Goal: Contribute content: Add original content to the website for others to see

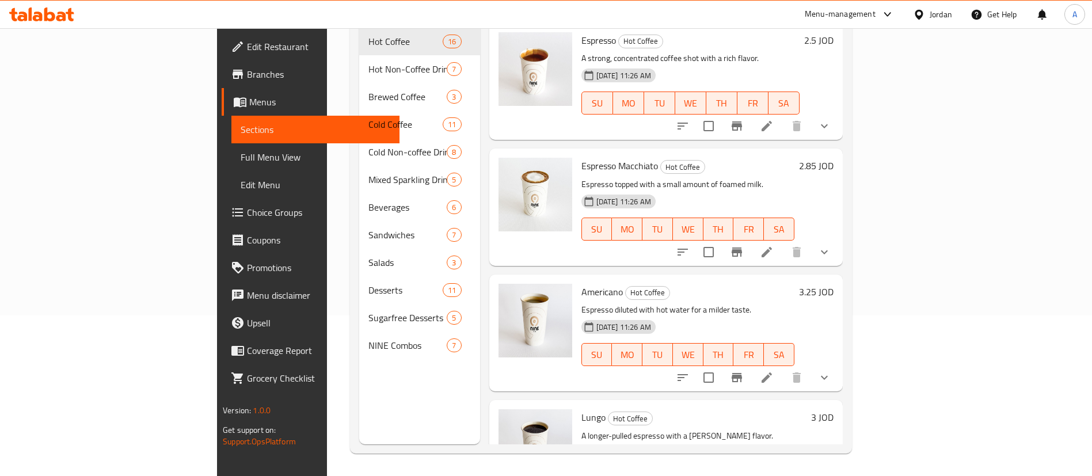
scroll to position [161, 0]
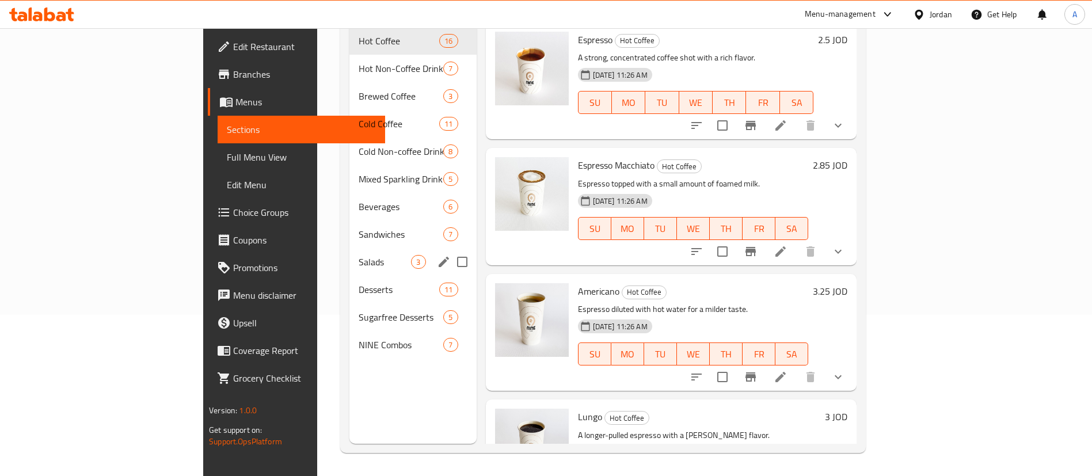
click at [359, 255] on span "Salads" at bounding box center [385, 262] width 52 height 14
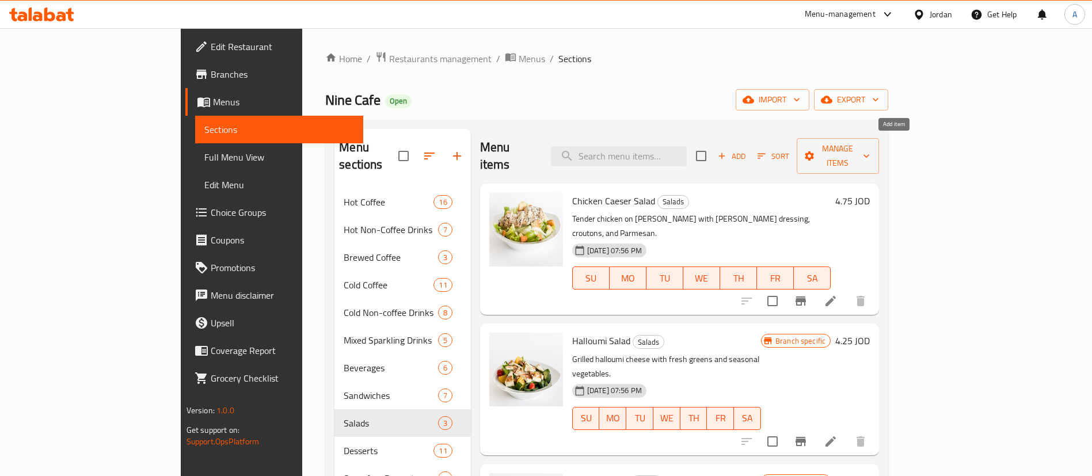
click at [747, 150] on span "Add" at bounding box center [731, 156] width 31 height 13
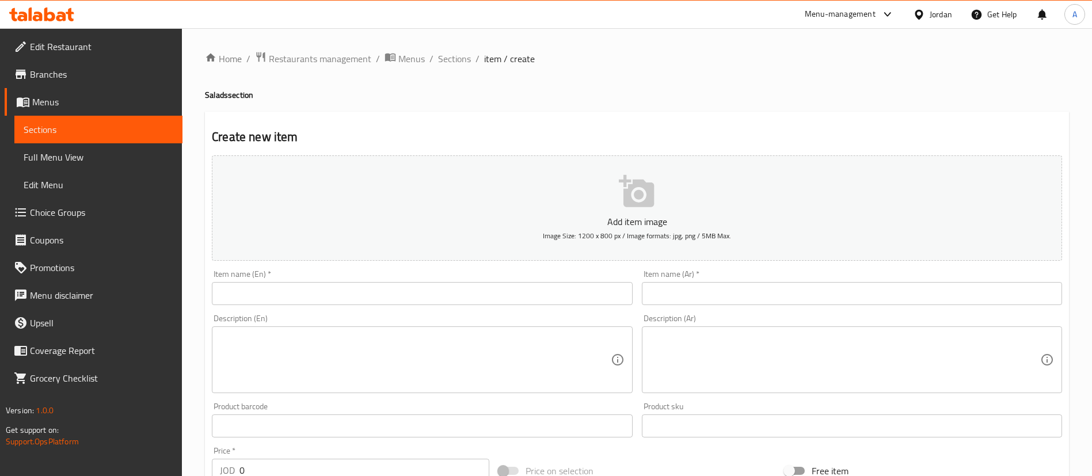
click at [390, 300] on input "text" at bounding box center [422, 293] width 420 height 23
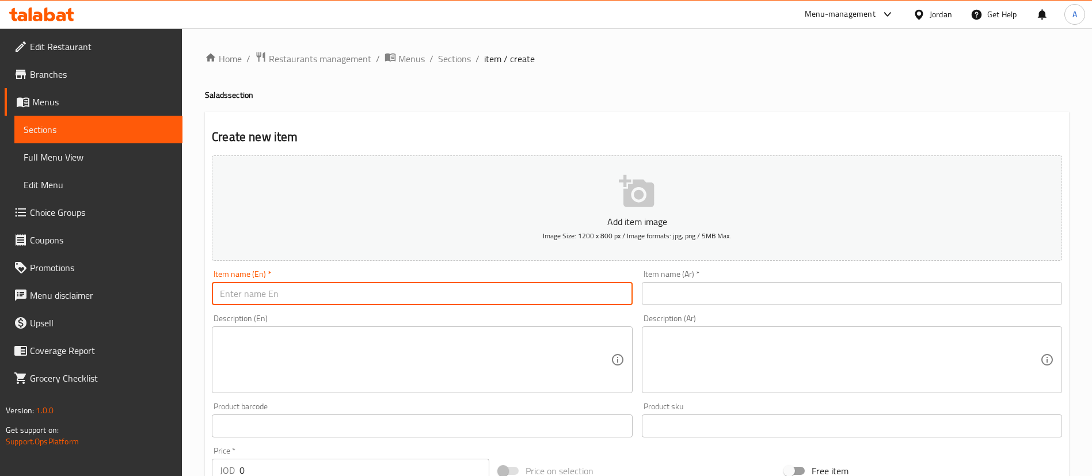
paste input "Chicken honey mustard salad"
type input "Chicken honey mustard salad"
click at [704, 281] on div "Item name (Ar)   * Item name (Ar) *" at bounding box center [852, 287] width 420 height 35
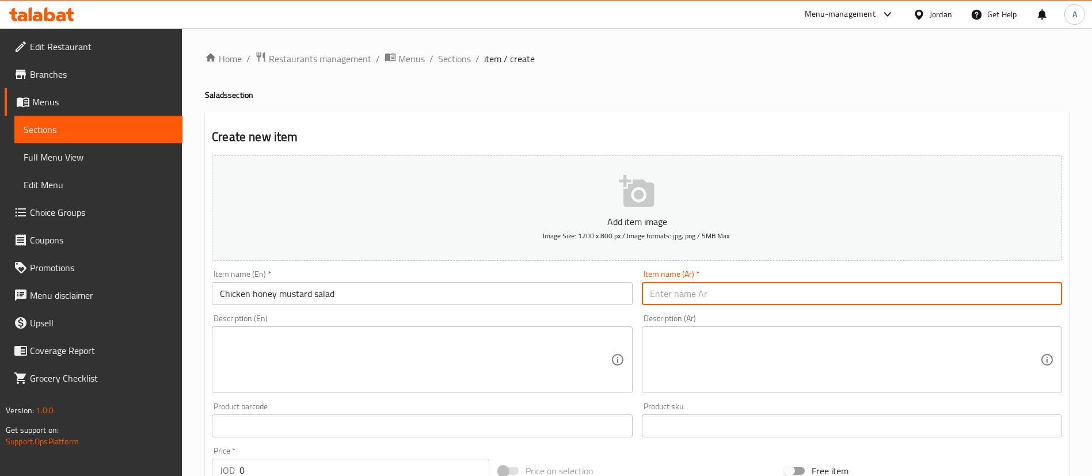
click at [702, 288] on input "text" at bounding box center [852, 293] width 420 height 23
paste input "سلطة الدجاج بالخردل والعسل"
type input "سلطة الدجاج بالخردل والعسل"
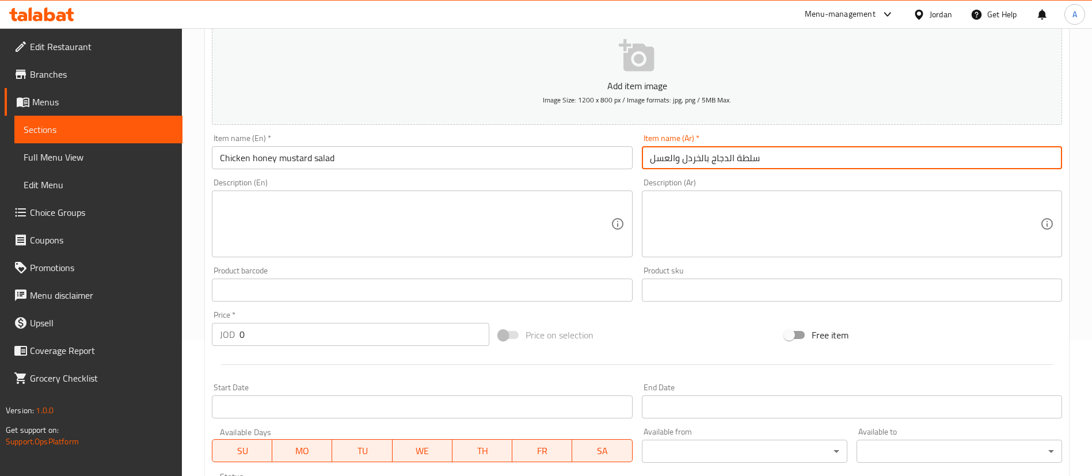
scroll to position [173, 0]
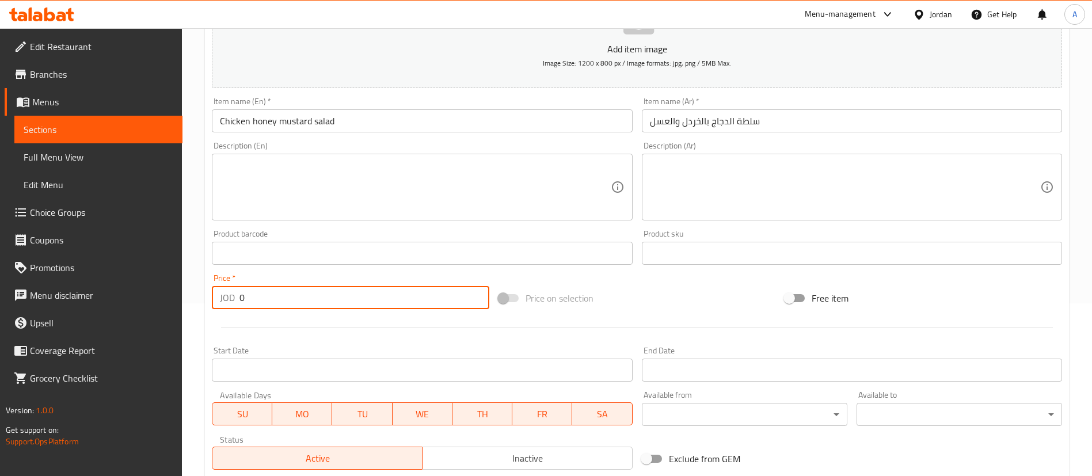
drag, startPoint x: 307, startPoint y: 307, endPoint x: 159, endPoint y: 305, distance: 147.9
click at [198, 308] on div "Home / Restaurants management / Menus / Sections / item / create Salads section…" at bounding box center [637, 248] width 910 height 785
paste input "4.75"
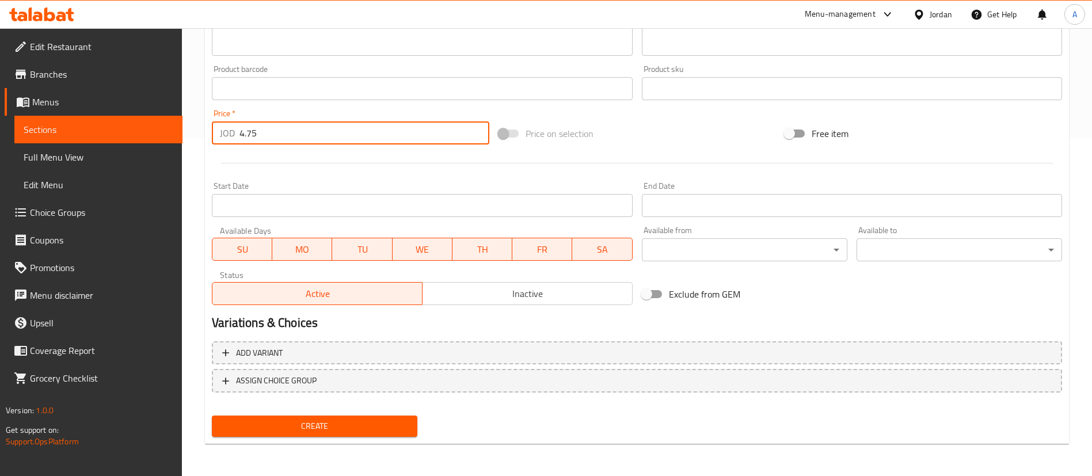
type input "4.75"
drag, startPoint x: 354, startPoint y: 422, endPoint x: 681, endPoint y: 3, distance: 531.5
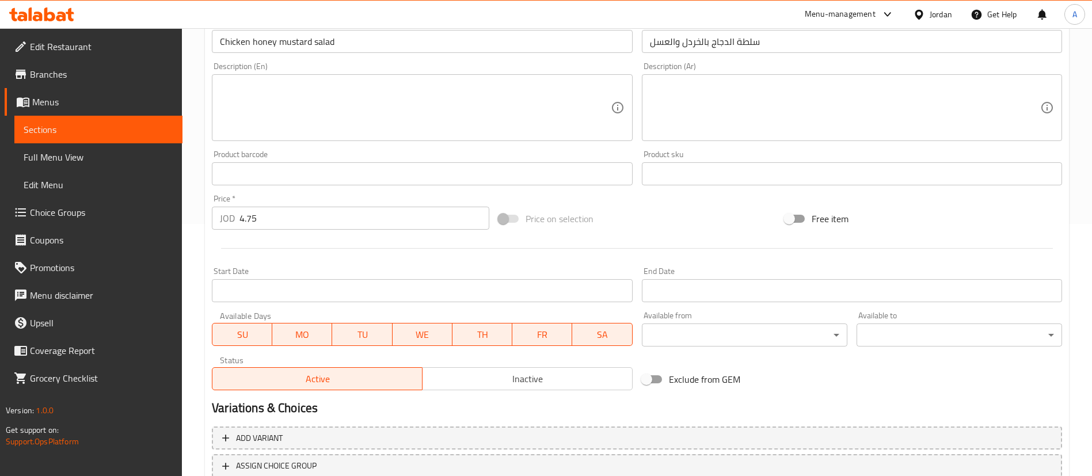
scroll to position [78, 0]
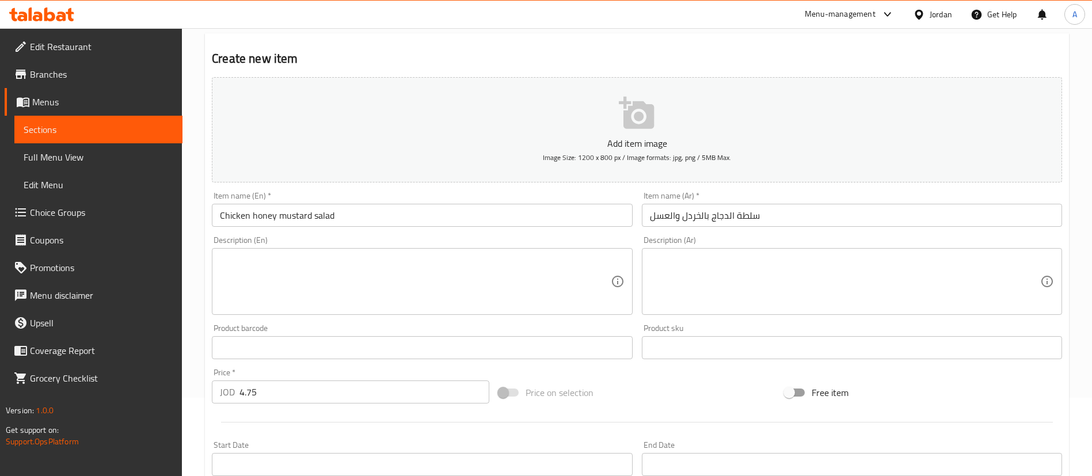
click at [478, 286] on textarea at bounding box center [415, 281] width 390 height 55
paste textarea "Grilled chicken served over a mix of lettuce and rocca, cherry tomatoes, carrot…"
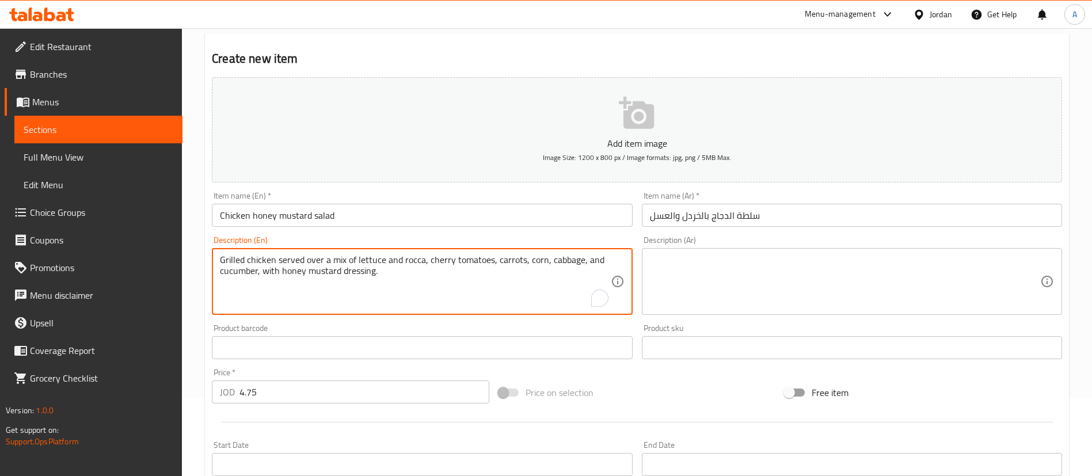
type textarea "Grilled chicken served over a mix of lettuce and rocca, cherry tomatoes, carrot…"
click at [699, 295] on textarea at bounding box center [845, 281] width 390 height 55
paste textarea "دجاج مشوي يقدم على مزيج من الخس والجرجير والطماطم الكرزية والجزر والذرة والملفو…"
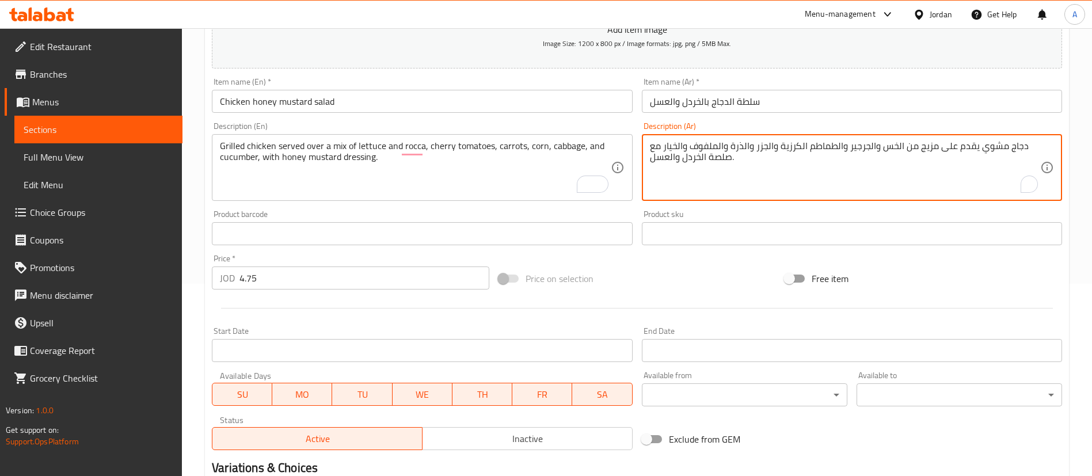
scroll to position [337, 0]
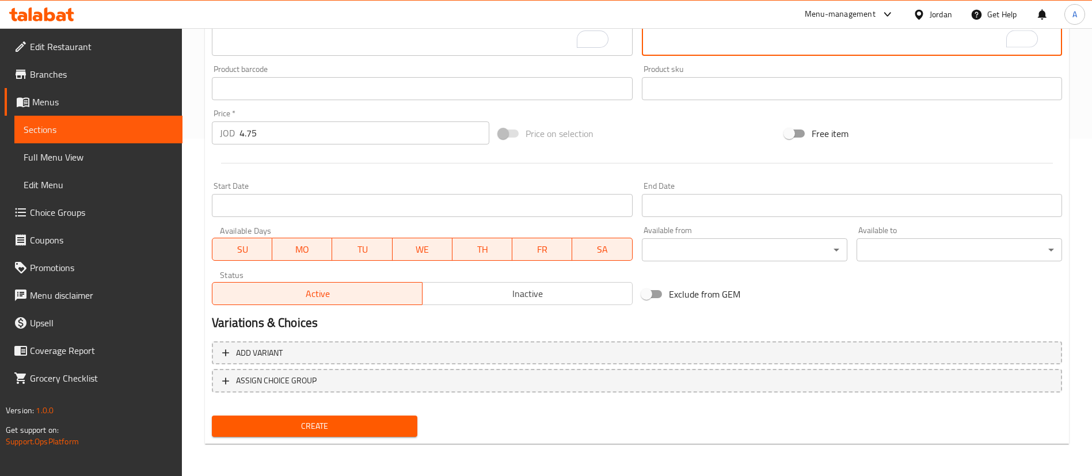
type textarea "دجاج مشوي يقدم على مزيج من الخس والجرجير والطماطم الكرزية والجزر والذرة والملفو…"
drag, startPoint x: 318, startPoint y: 414, endPoint x: 322, endPoint y: 419, distance: 6.1
click at [319, 414] on div "Create" at bounding box center [314, 426] width 215 height 31
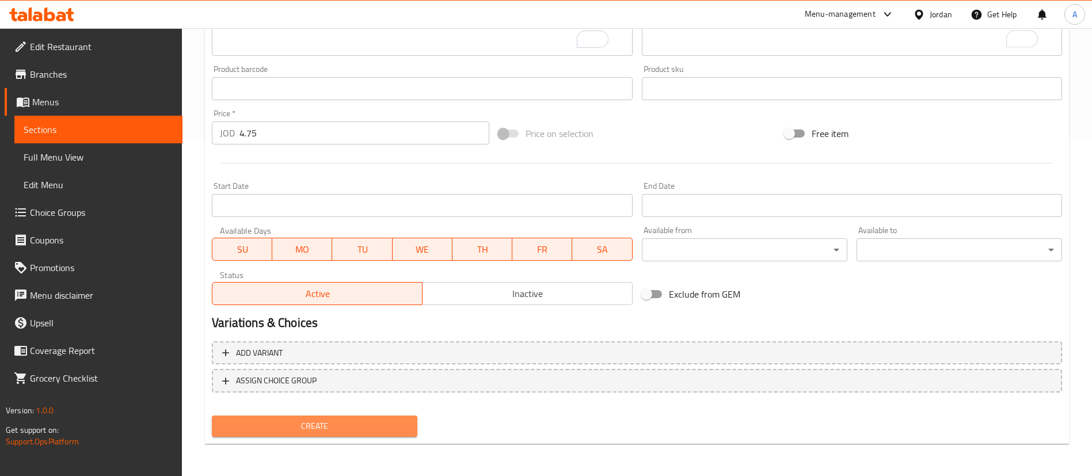
click at [338, 424] on span "Create" at bounding box center [314, 426] width 187 height 14
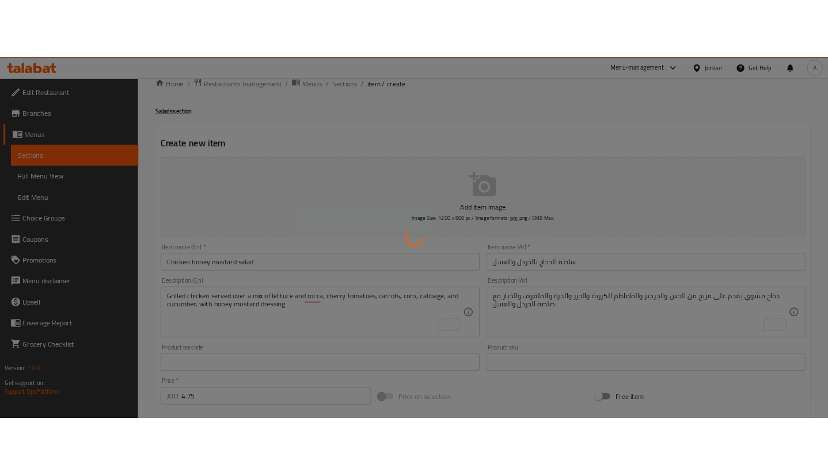
scroll to position [0, 0]
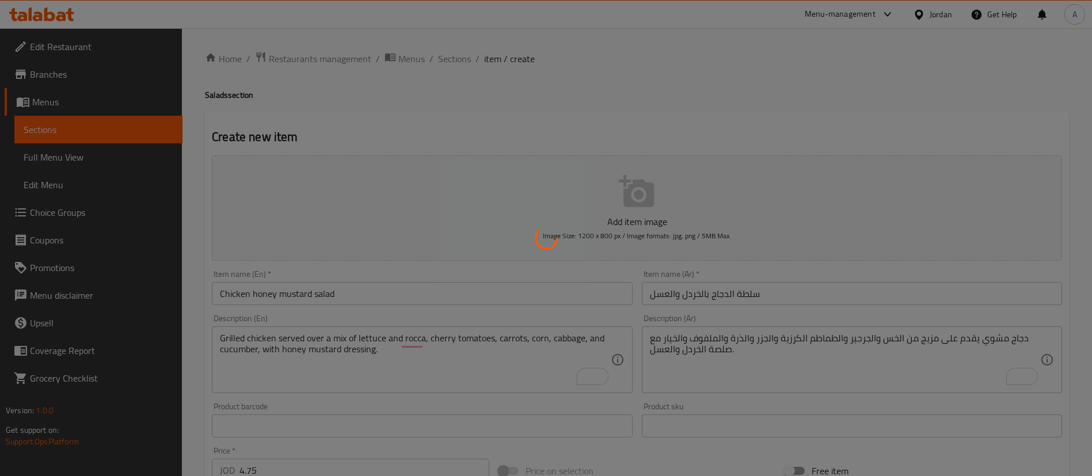
type input "0"
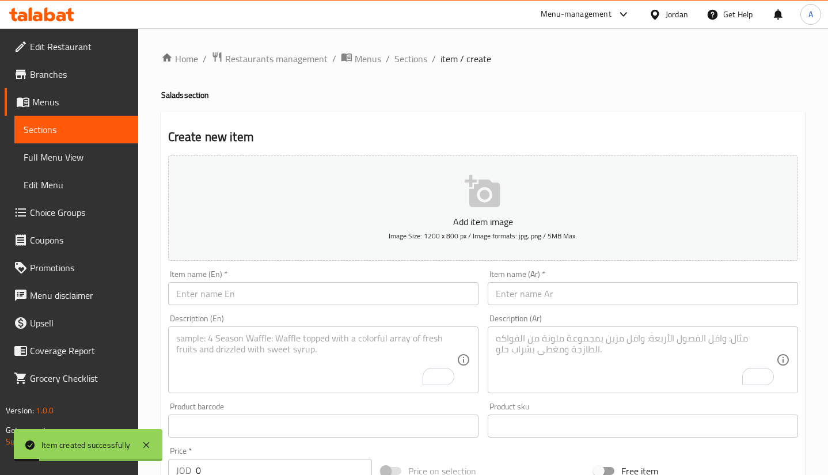
drag, startPoint x: 412, startPoint y: 58, endPoint x: 559, endPoint y: 1, distance: 158.5
click at [412, 58] on span "Sections" at bounding box center [410, 59] width 33 height 14
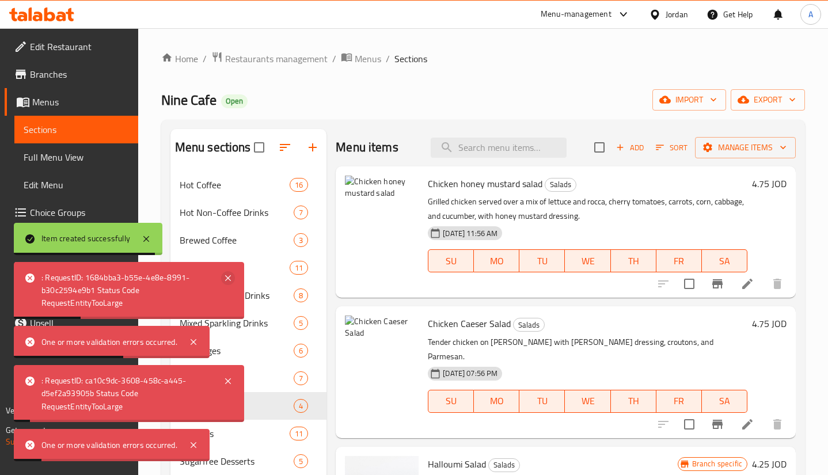
click at [227, 277] on icon at bounding box center [228, 278] width 6 height 6
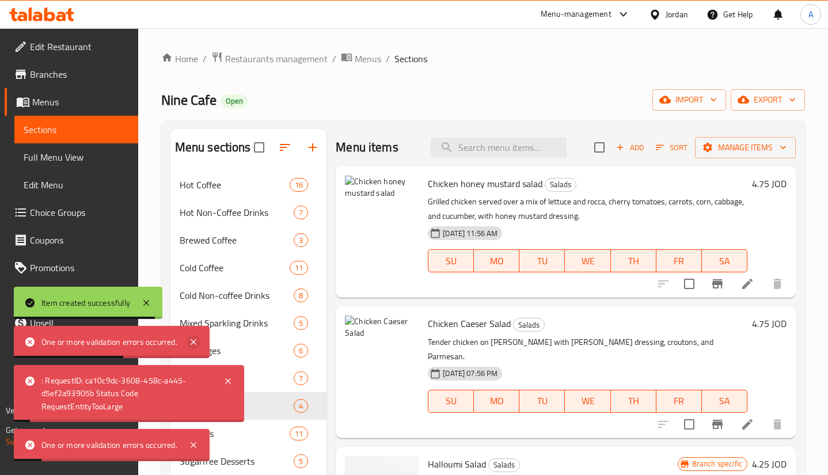
click at [195, 341] on icon at bounding box center [194, 342] width 6 height 6
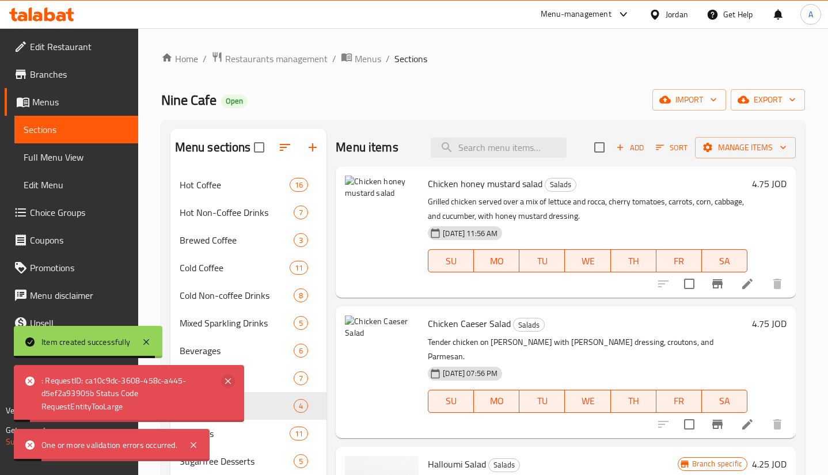
click at [223, 384] on icon at bounding box center [228, 381] width 14 height 14
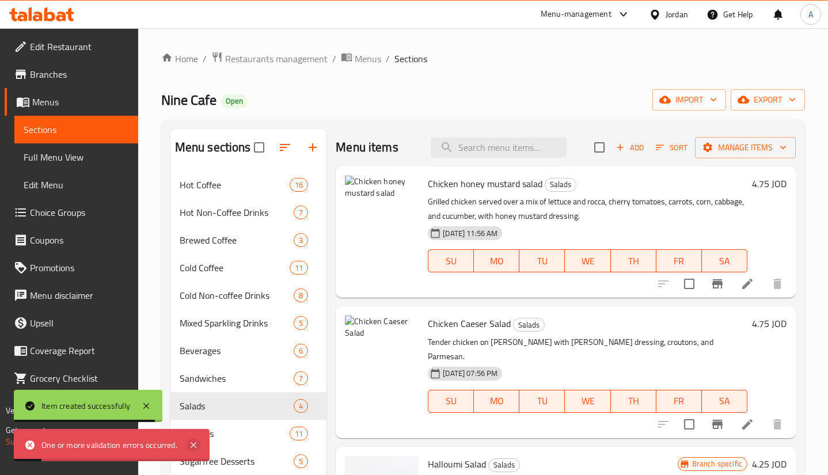
click at [197, 450] on icon at bounding box center [193, 445] width 14 height 14
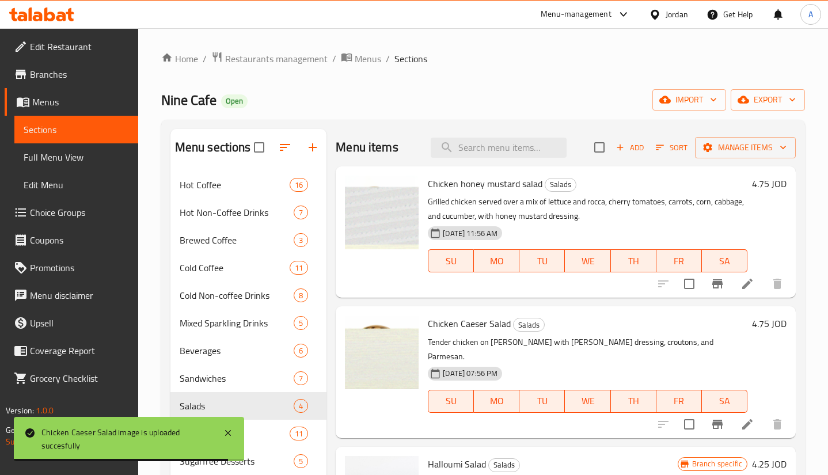
click at [611, 151] on button "Add" at bounding box center [629, 148] width 37 height 18
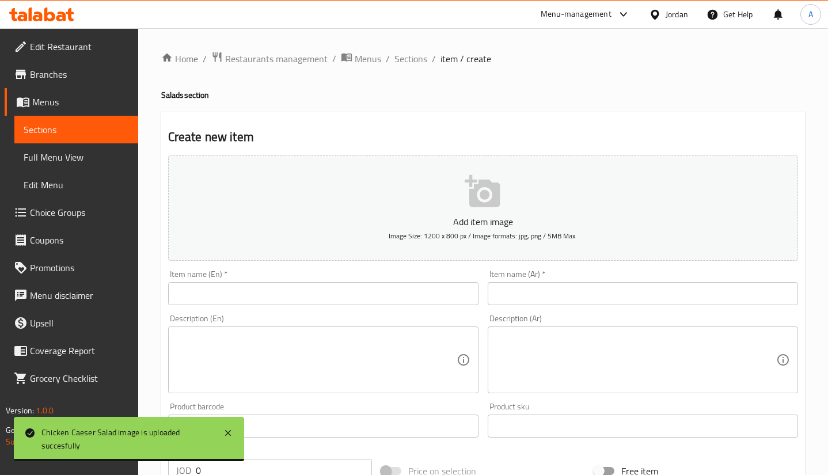
drag, startPoint x: 365, startPoint y: 304, endPoint x: 366, endPoint y: 299, distance: 5.8
click at [366, 300] on input "text" at bounding box center [323, 293] width 310 height 23
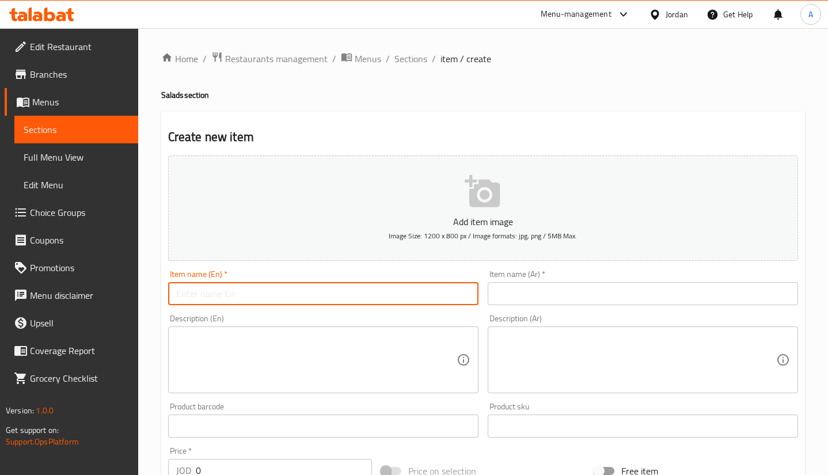
paste input "Asian salad"
type input "Asian salad"
click at [520, 285] on input "text" at bounding box center [642, 293] width 310 height 23
paste input "سلطة آسيوية"
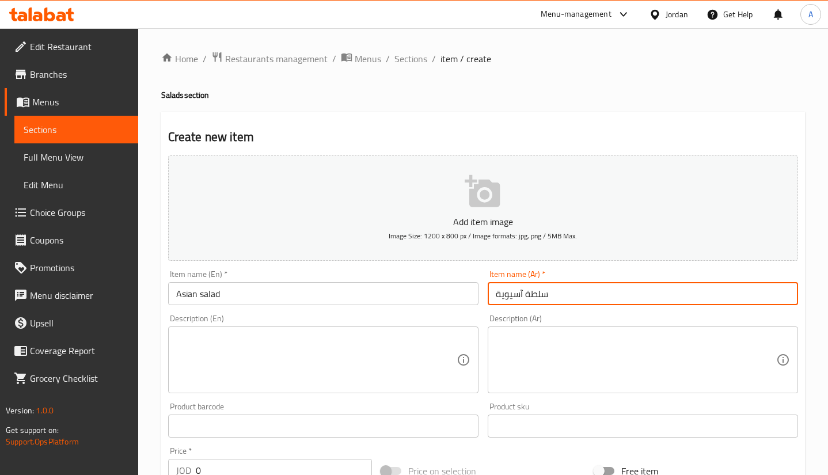
type input "سلطة آسيوية"
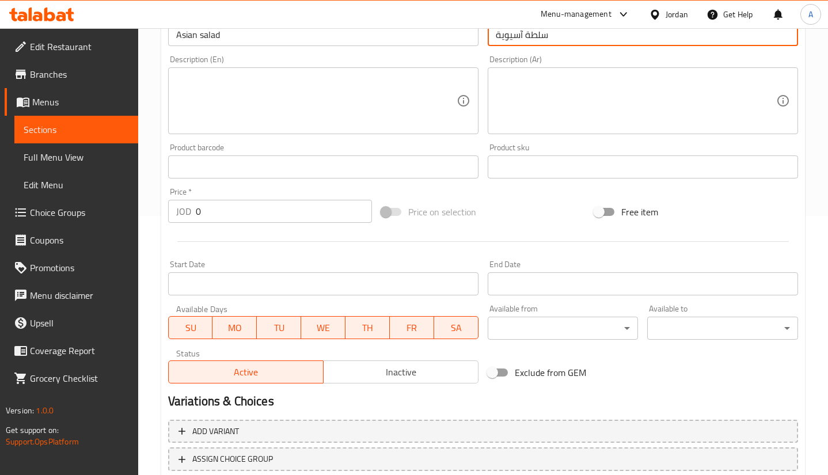
drag, startPoint x: 230, startPoint y: 216, endPoint x: 74, endPoint y: 220, distance: 156.0
click at [86, 223] on div "Edit Restaurant Branches Menus Sections Full Menu View Edit Menu Choice Groups …" at bounding box center [414, 161] width 828 height 785
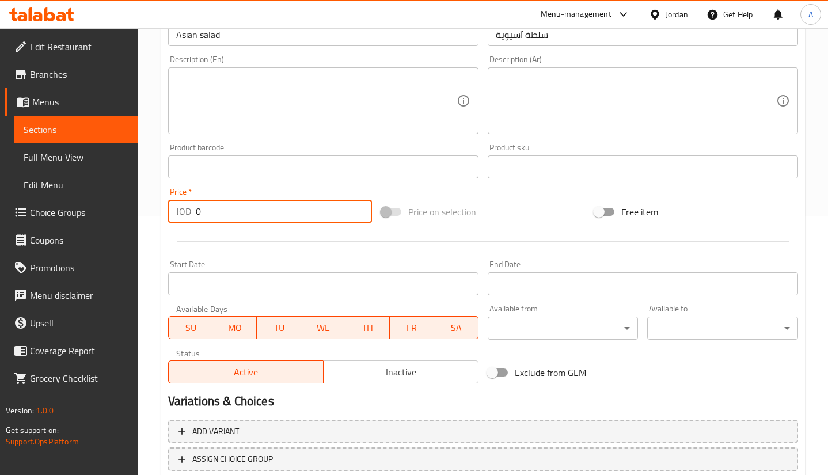
paste input "4.75"
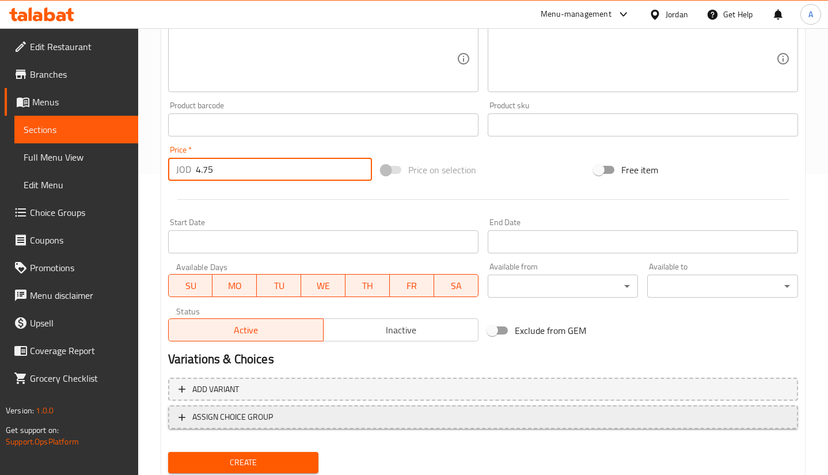
scroll to position [338, 0]
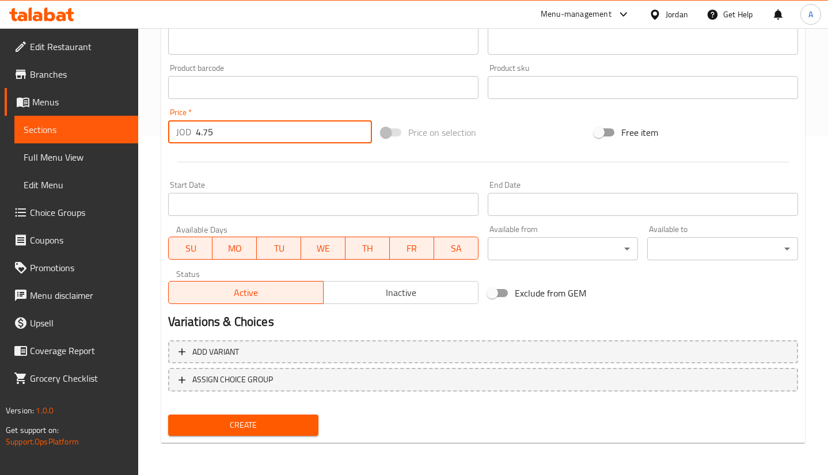
type input "4.75"
click at [218, 423] on span "Create" at bounding box center [243, 425] width 132 height 14
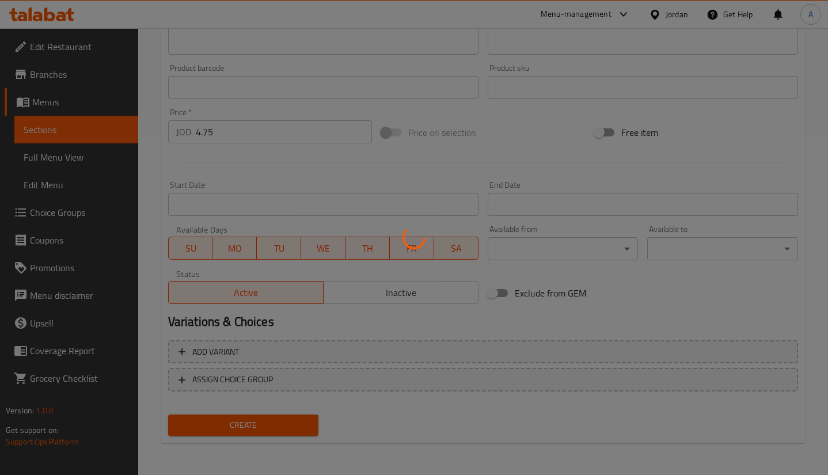
type input "0"
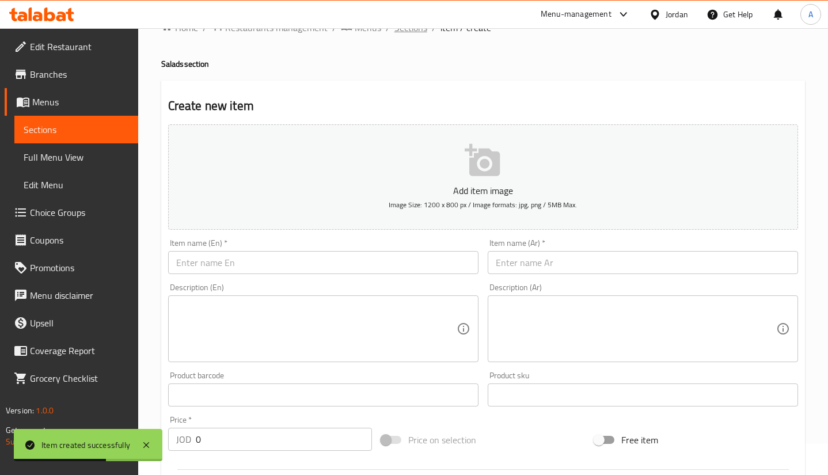
scroll to position [0, 0]
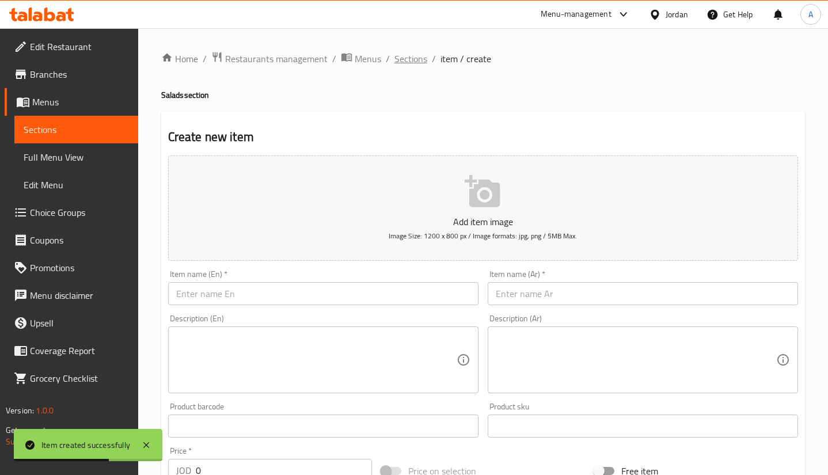
click at [422, 56] on span "Sections" at bounding box center [410, 59] width 33 height 14
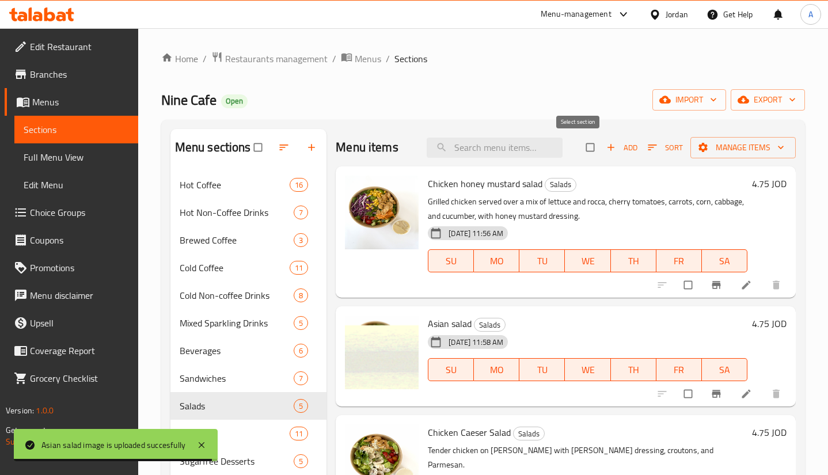
click at [603, 146] on button "Add" at bounding box center [621, 148] width 37 height 18
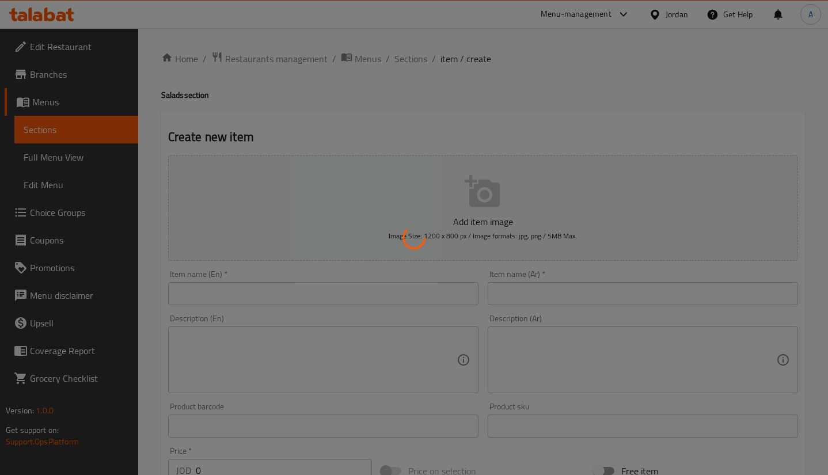
click at [307, 285] on div at bounding box center [414, 237] width 828 height 475
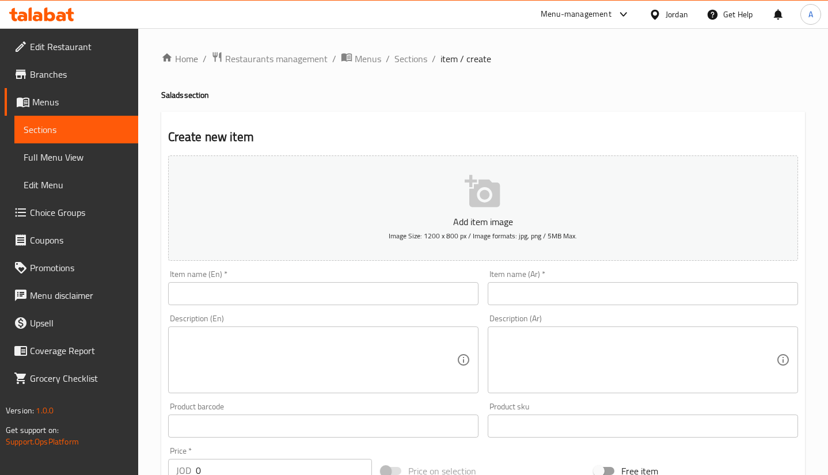
click at [307, 289] on div at bounding box center [414, 237] width 828 height 475
click at [309, 286] on input "text" at bounding box center [323, 293] width 310 height 23
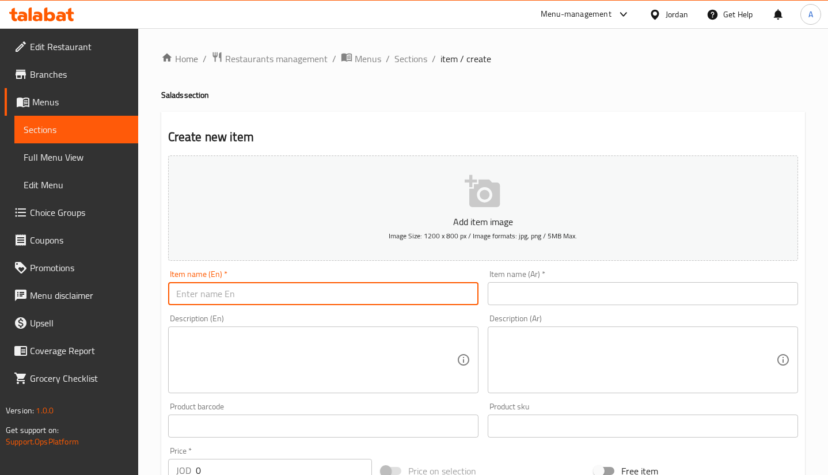
paste input "Rocca Salad"
type input "Rocca Salad"
click at [551, 293] on input "text" at bounding box center [642, 293] width 310 height 23
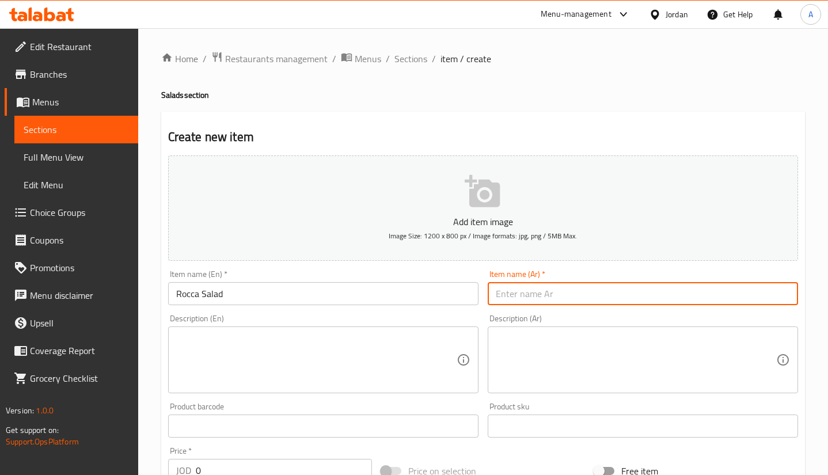
paste input "سلطة الجرجير"
type input "سلطة الجرجير"
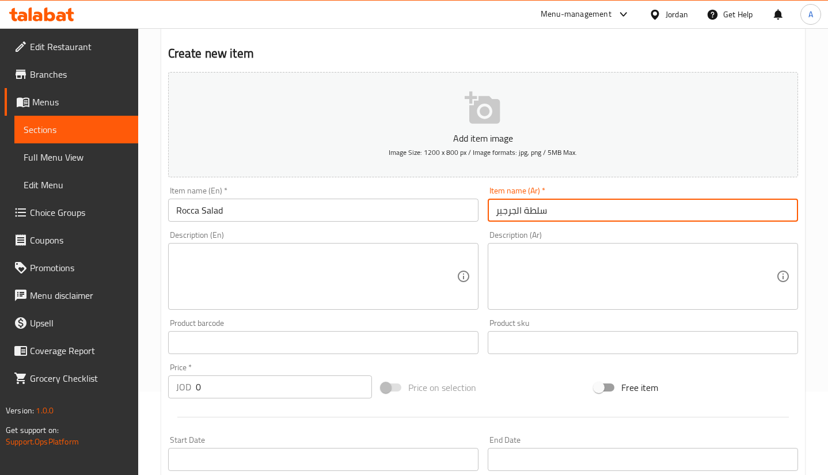
scroll to position [86, 0]
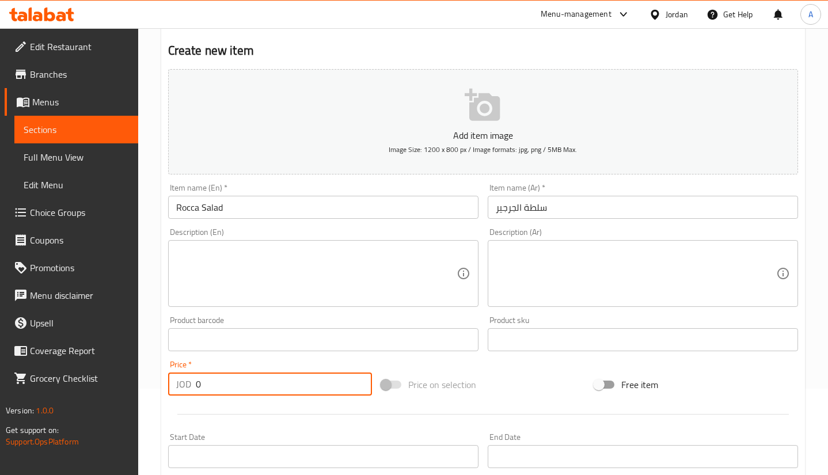
drag, startPoint x: 211, startPoint y: 383, endPoint x: 165, endPoint y: 381, distance: 45.5
click at [177, 382] on div "JOD 0 Price *" at bounding box center [270, 383] width 204 height 23
paste input "4.25"
type input "4.25"
click at [308, 302] on div "Description (En)" at bounding box center [323, 273] width 310 height 67
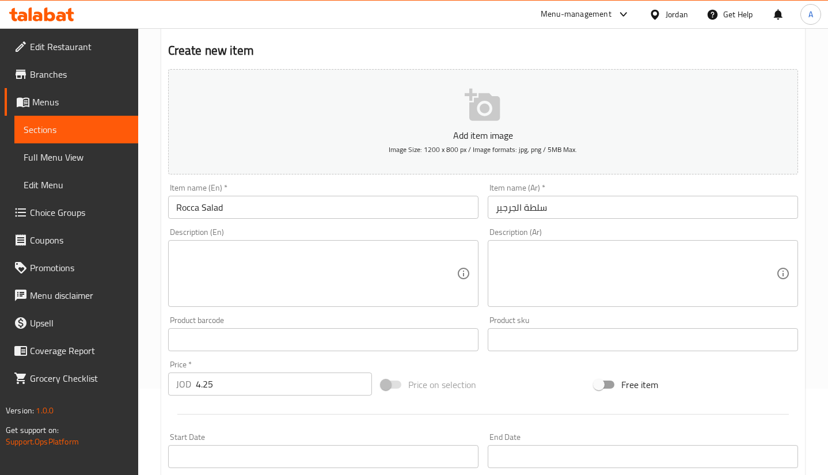
paste textarea "Fresh rocca, mushrooms, cherry tomatoes, strawberries, pomegranate, walnuts, an…"
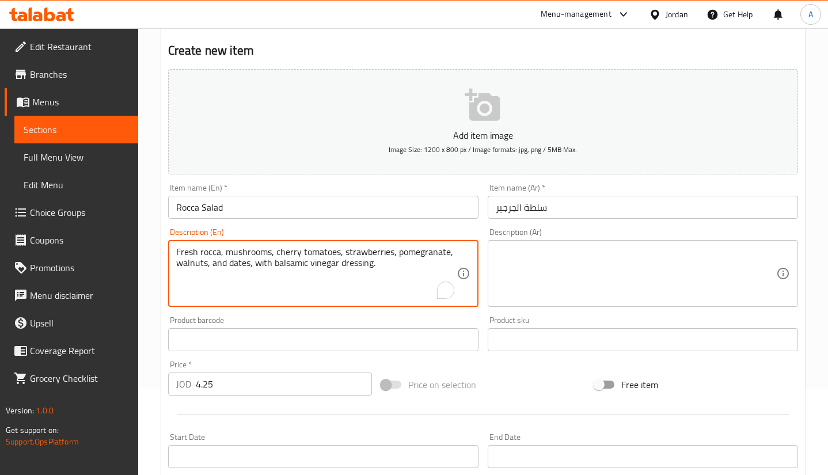
type textarea "Fresh rocca, mushrooms, cherry tomatoes, strawberries, pomegranate, walnuts, an…"
click at [531, 291] on textarea at bounding box center [636, 273] width 280 height 55
paste textarea "جرجير طازج، فطر، طماطم كرزية، فراولة، رمان، جوز، وتمر، مع صلصة خل بلسميك."
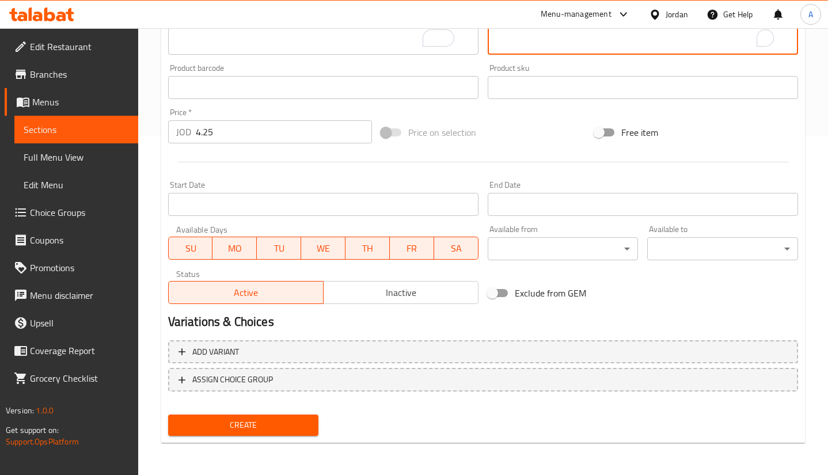
type textarea "جرجير طازج، فطر، طماطم كرزية، فراولة، رمان، جوز، وتمر، مع صلصة خل بلسميك."
drag, startPoint x: 237, startPoint y: 430, endPoint x: 241, endPoint y: 424, distance: 7.2
click at [239, 428] on span "Create" at bounding box center [243, 425] width 132 height 14
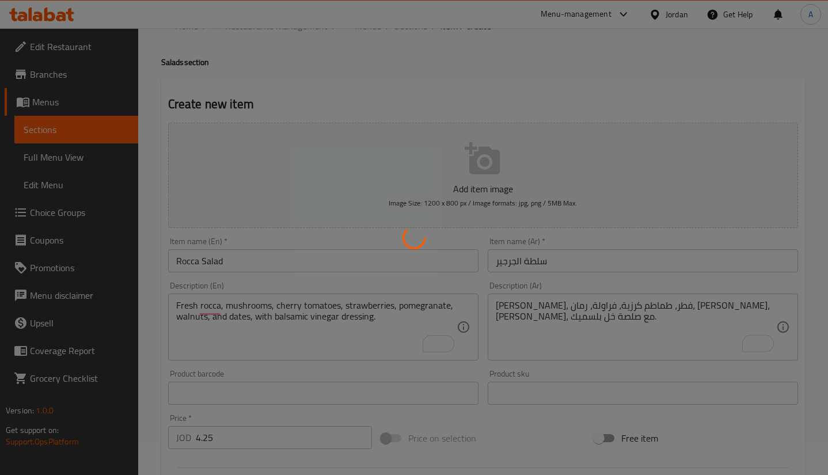
scroll to position [0, 0]
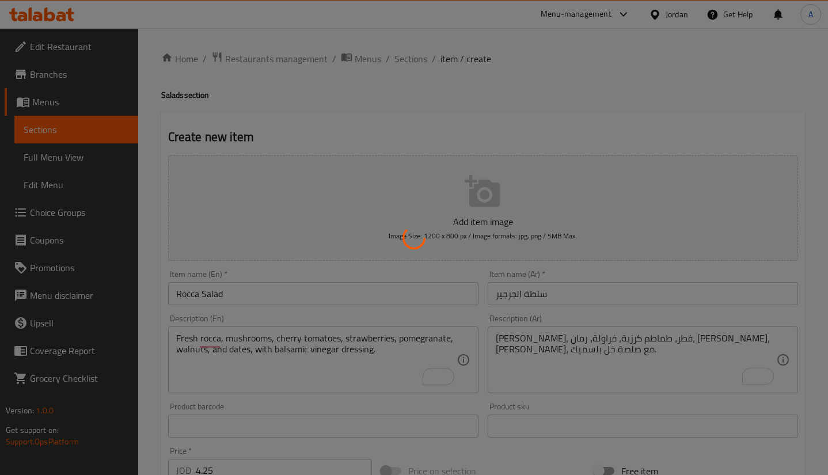
type input "0"
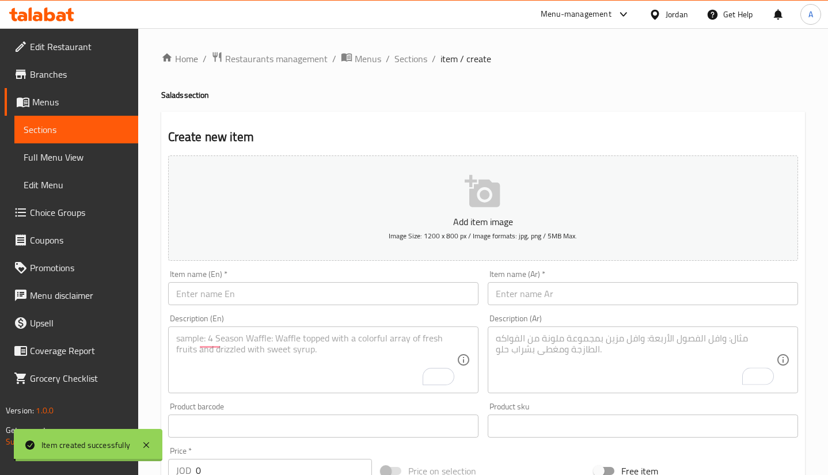
drag, startPoint x: 405, startPoint y: 57, endPoint x: 572, endPoint y: 21, distance: 170.7
click at [405, 58] on span "Sections" at bounding box center [410, 59] width 33 height 14
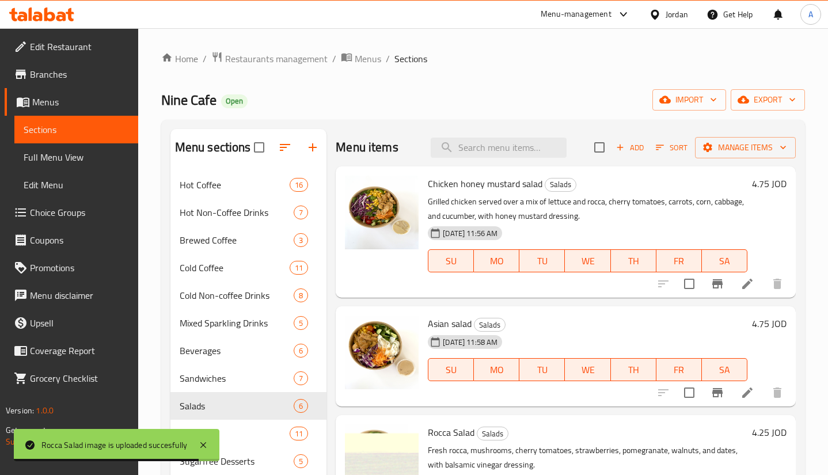
click at [620, 141] on span "Add" at bounding box center [629, 147] width 31 height 13
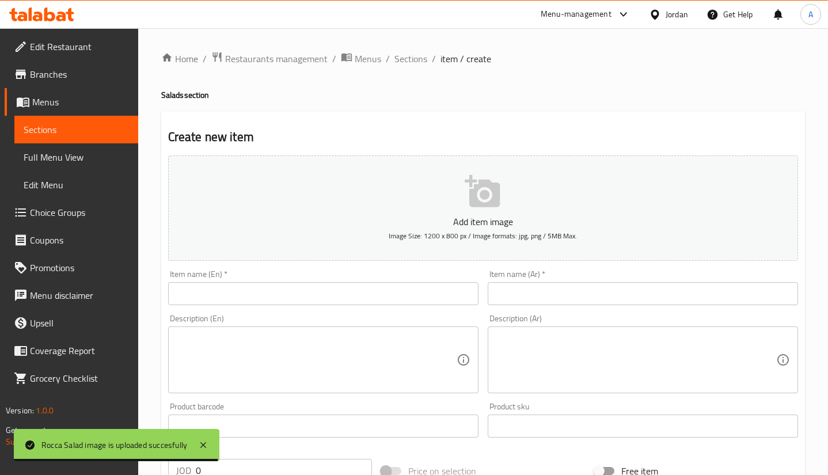
click at [404, 296] on input "text" at bounding box center [323, 293] width 310 height 23
click at [405, 296] on input "text" at bounding box center [323, 293] width 310 height 23
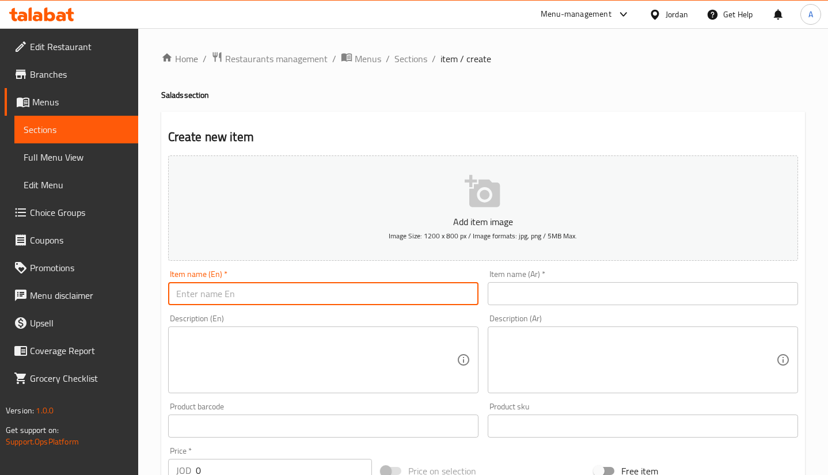
paste input "Labneh salad"
type input "Labneh salad"
click at [521, 308] on div "Item name (Ar)   * Item name (Ar) *" at bounding box center [642, 287] width 319 height 44
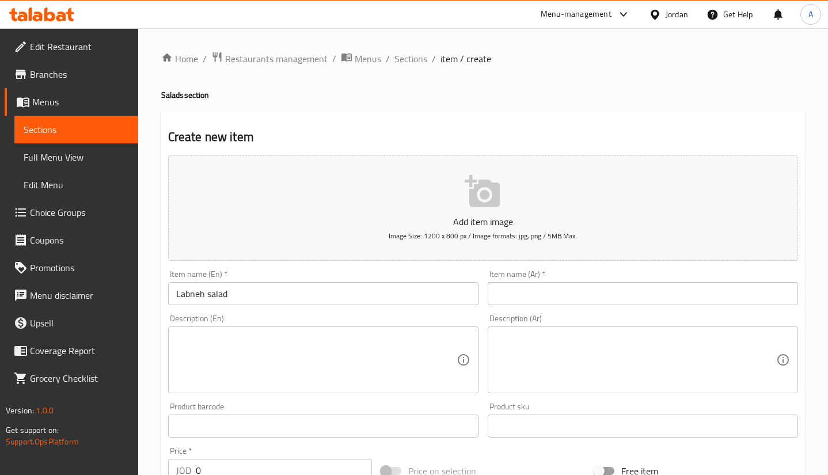
click at [525, 296] on input "text" at bounding box center [642, 293] width 310 height 23
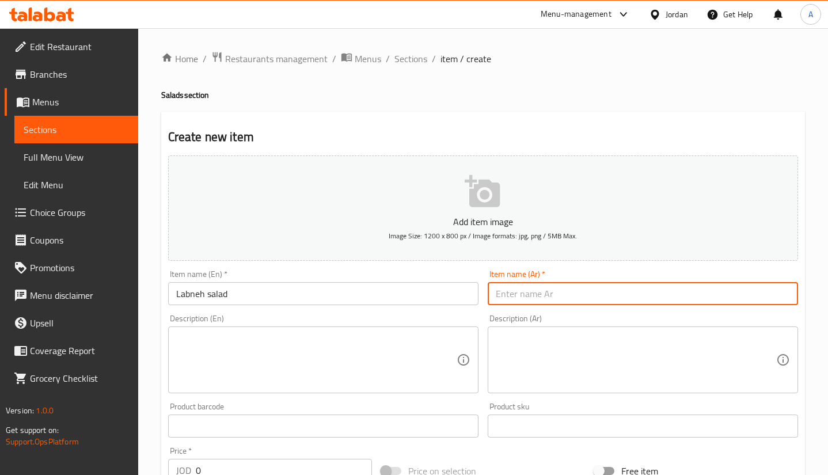
paste input "Labneh salad"
type input "Labneh salad"
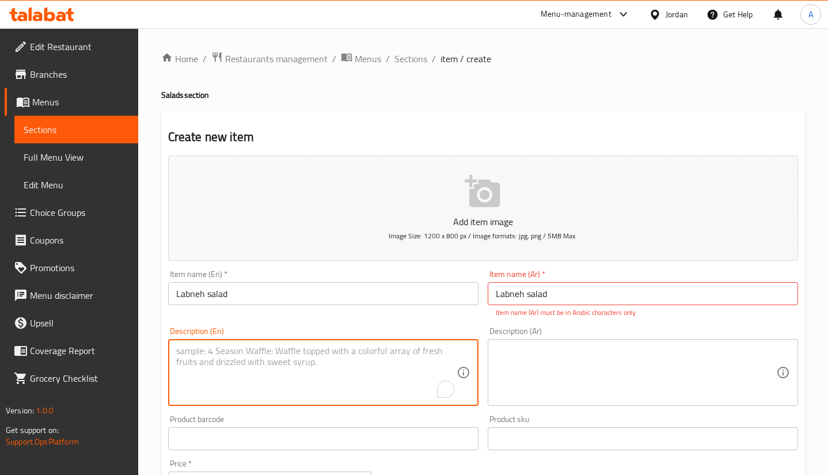
drag, startPoint x: 288, startPoint y: 372, endPoint x: 315, endPoint y: 327, distance: 52.6
click at [288, 372] on textarea "To enrich screen reader interactions, please activate Accessibility in Grammarl…" at bounding box center [316, 372] width 280 height 55
paste textarea "Creamy spicy labneh balls over rocca, cherry tomatoes, mushrooms, dates, green …"
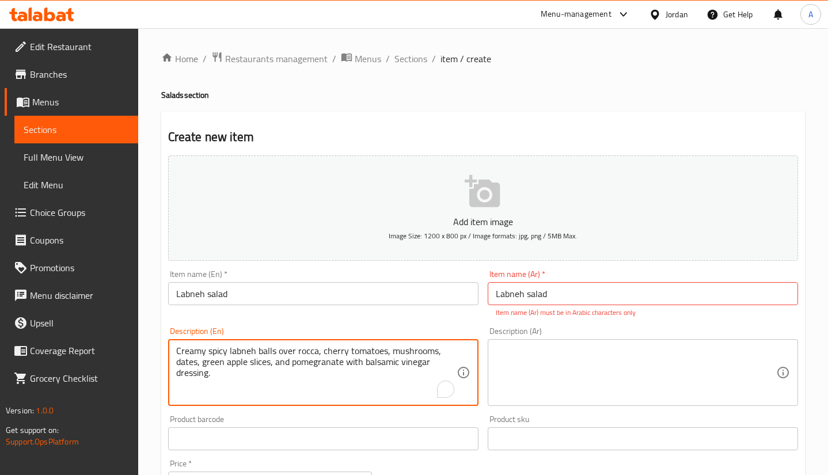
type textarea "Creamy spicy labneh balls over rocca, cherry tomatoes, mushrooms, dates, green …"
click at [537, 377] on textarea at bounding box center [636, 372] width 280 height 55
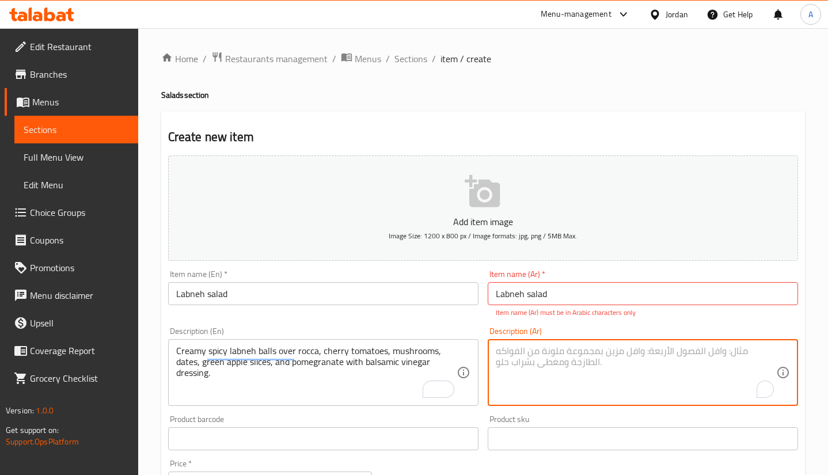
paste textarea "كرات اللبنة الكريمية الحارة فوق الجرجير والطماطم الكرزية والفطر والتمر وشرائح ا…"
type textarea "كرات اللبنة الكريمية الحارة فوق الجرجير والطماطم الكرزية والفطر والتمر وشرائح ا…"
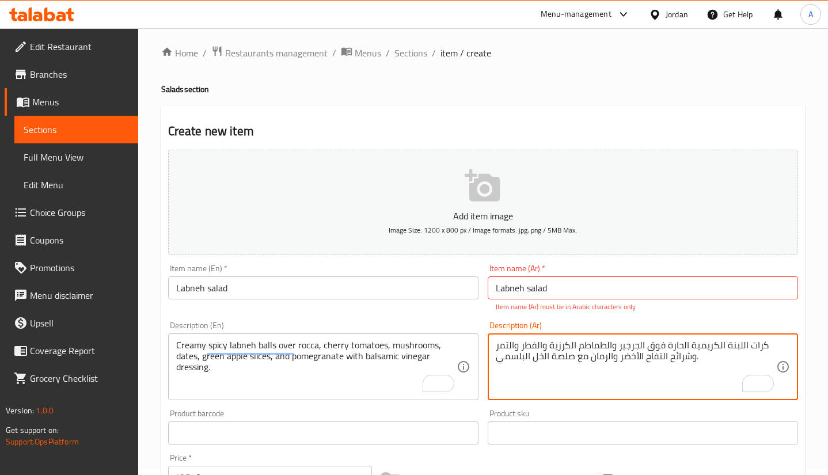
scroll to position [86, 0]
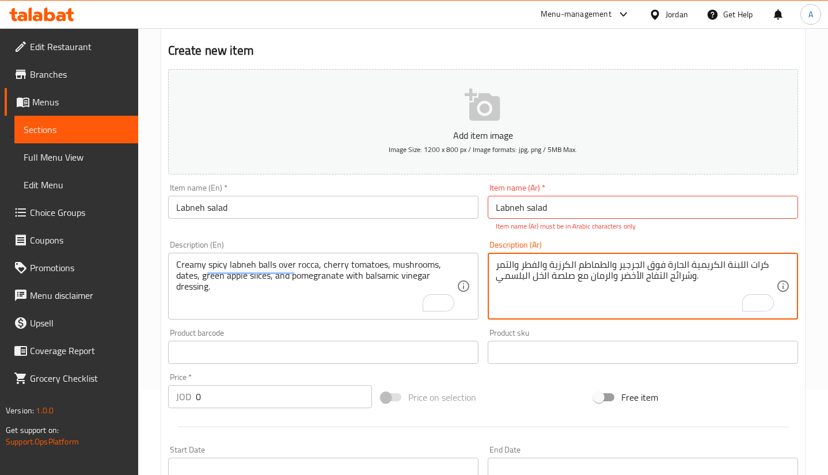
click at [155, 402] on div "Home / Restaurants management / Menus / Sections / item / create Salads section…" at bounding box center [483, 341] width 690 height 798
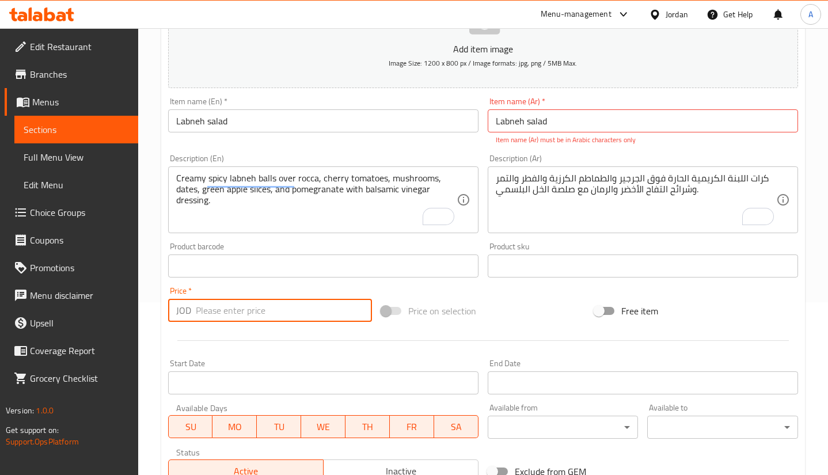
paste input "4.25"
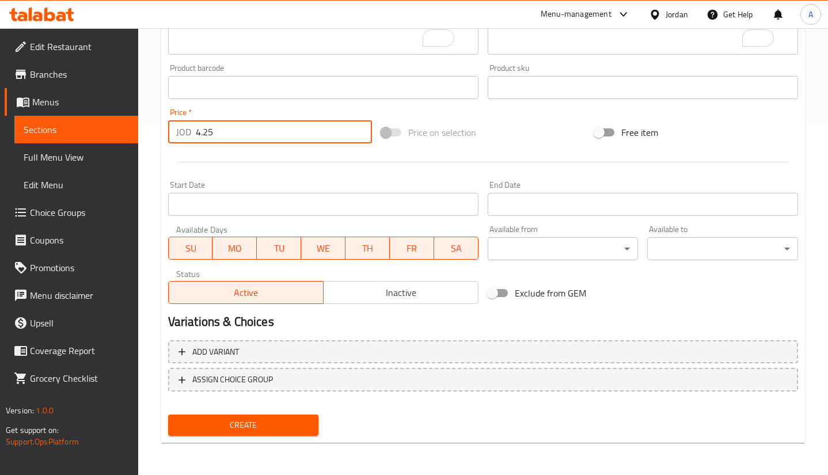
type input "4.25"
drag, startPoint x: 191, startPoint y: 429, endPoint x: 198, endPoint y: 412, distance: 18.6
click at [191, 428] on span "Create" at bounding box center [243, 425] width 132 height 14
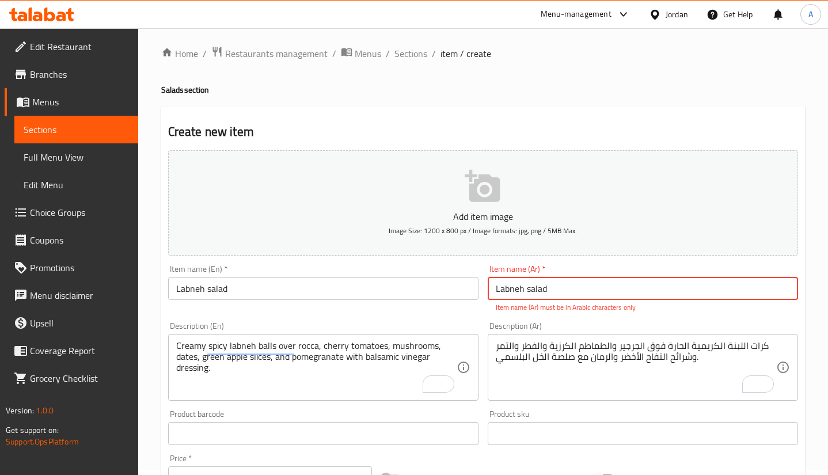
scroll to position [0, 0]
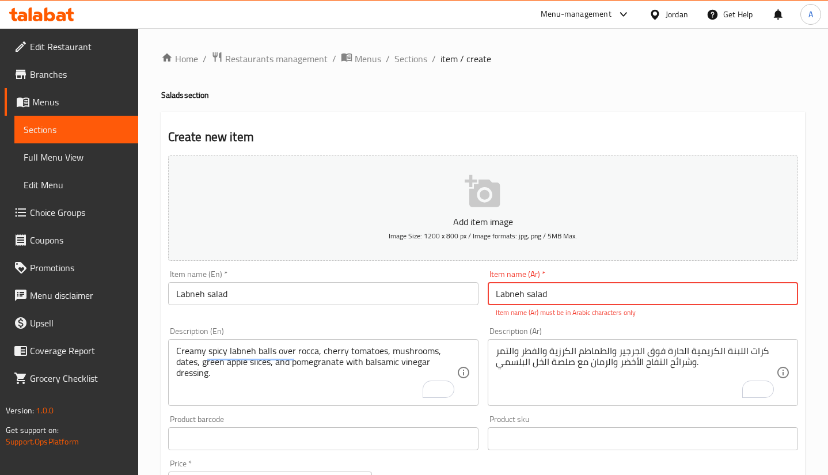
drag, startPoint x: 588, startPoint y: 295, endPoint x: 343, endPoint y: 264, distance: 246.6
click at [353, 287] on div "Add item image Image Size: 1200 x 800 px / Image formats: jpg, png / 5MB Max. I…" at bounding box center [482, 405] width 639 height 509
click at [566, 294] on input "Labneh salad" at bounding box center [642, 293] width 310 height 23
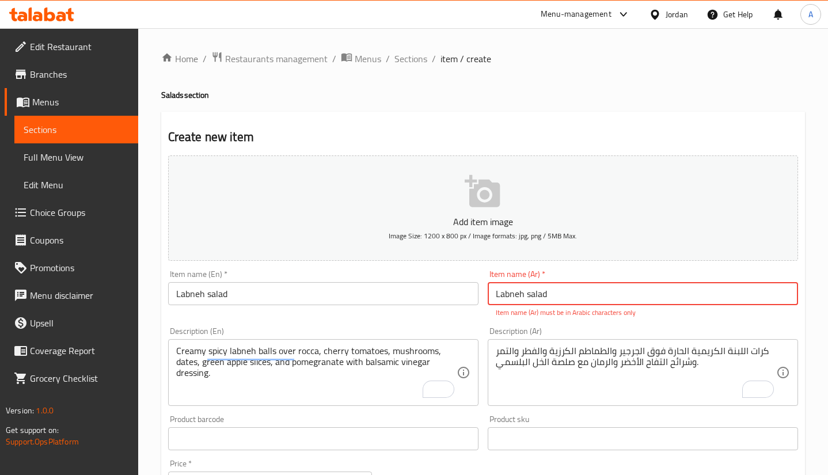
paste input "سلطة لبنة"
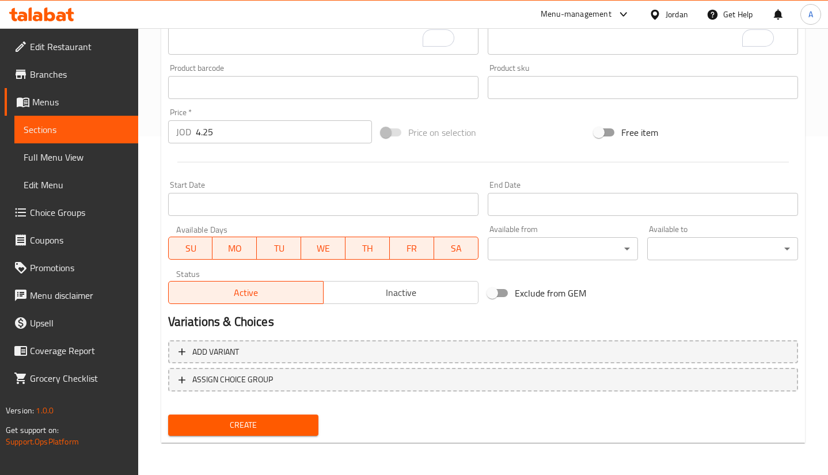
type input "سلطة لبنة"
click at [303, 430] on span "Create" at bounding box center [243, 425] width 132 height 14
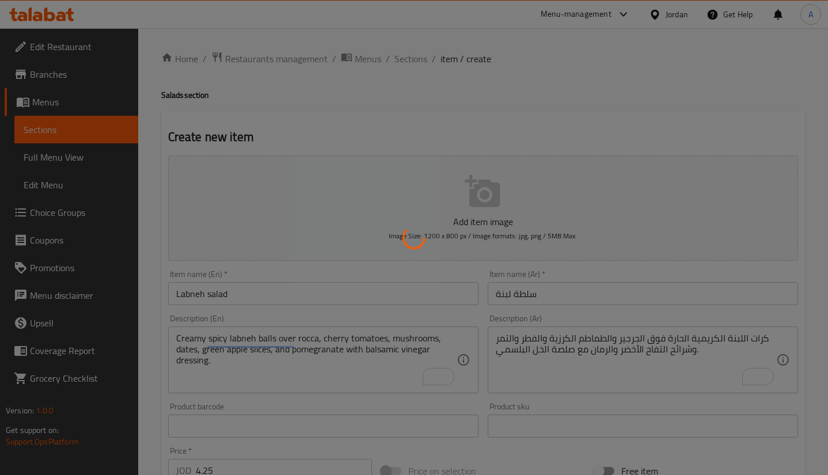
type input "0"
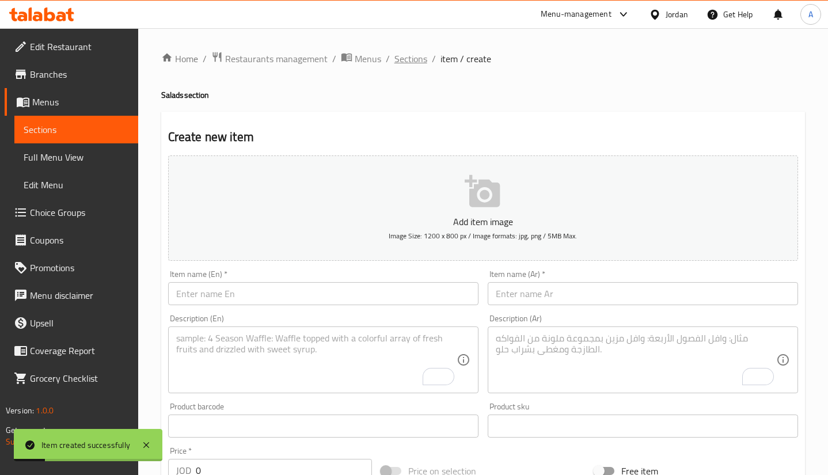
click at [413, 63] on span "Sections" at bounding box center [410, 59] width 33 height 14
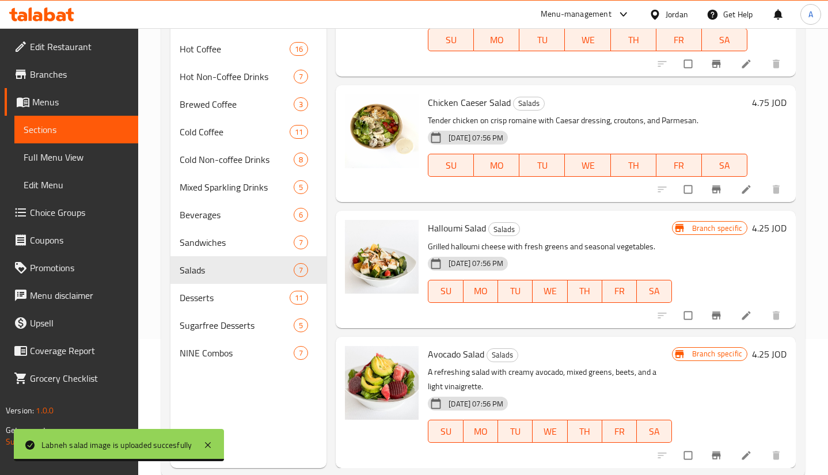
scroll to position [161, 0]
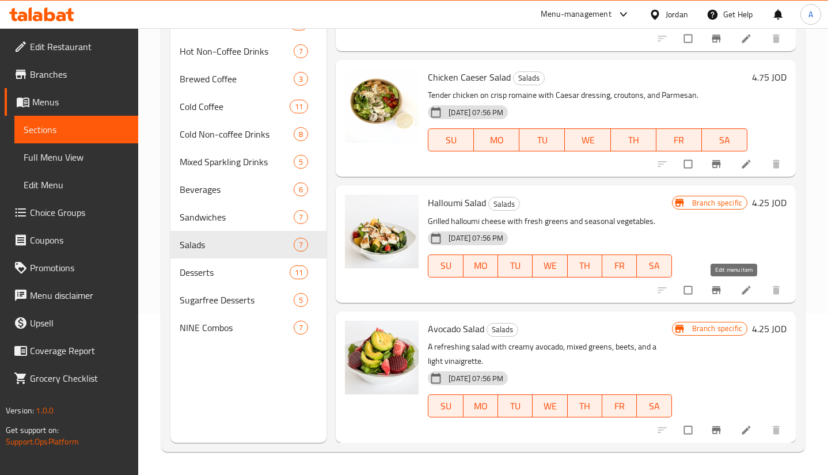
click at [740, 292] on link at bounding box center [747, 290] width 14 height 12
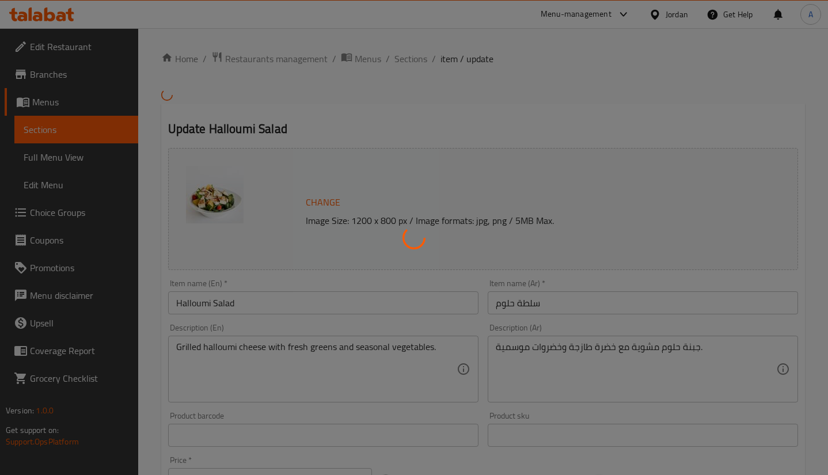
scroll to position [338, 0]
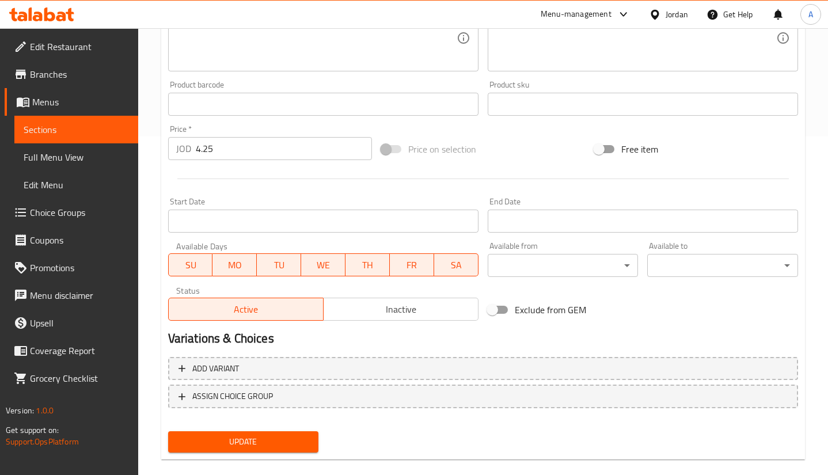
click at [378, 317] on span "Inactive" at bounding box center [401, 309] width 146 height 17
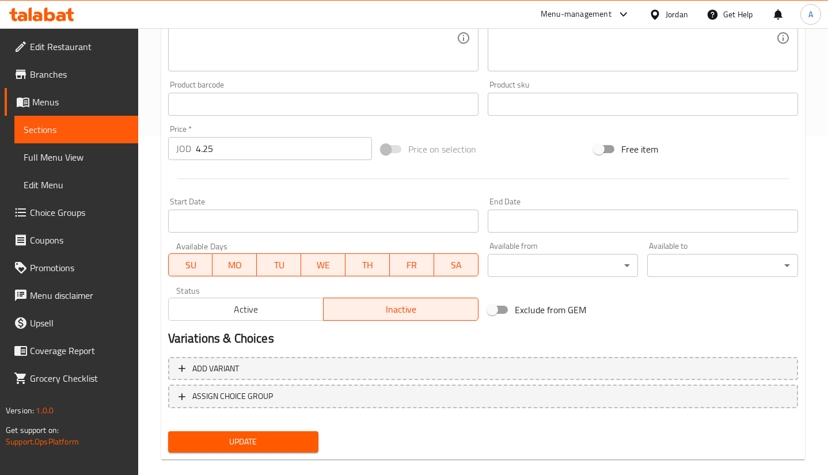
drag, startPoint x: 289, startPoint y: 452, endPoint x: 276, endPoint y: 444, distance: 15.3
click at [287, 452] on div "Update" at bounding box center [243, 441] width 160 height 31
click at [278, 440] on span "Update" at bounding box center [243, 442] width 132 height 14
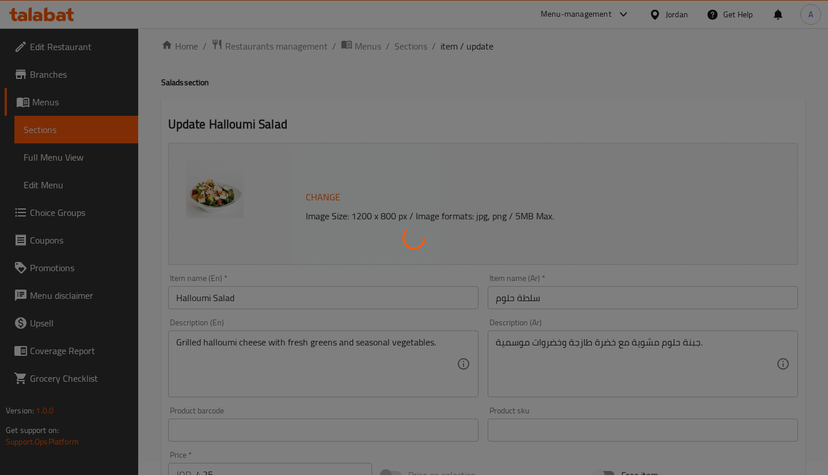
scroll to position [0, 0]
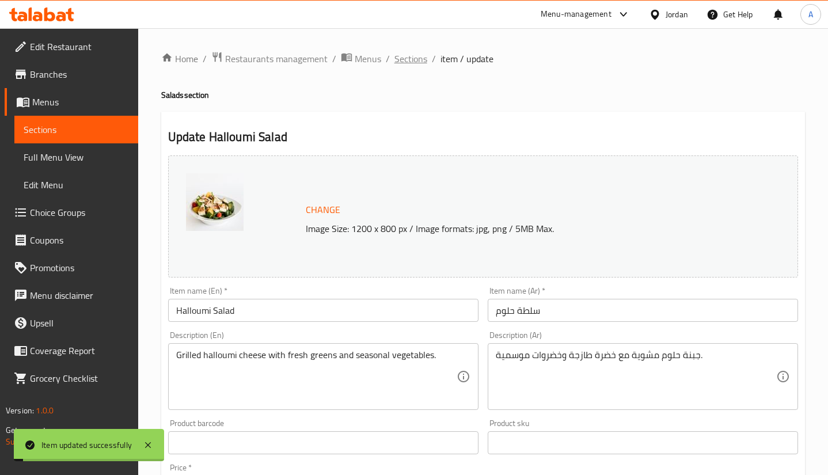
click at [403, 58] on span "Sections" at bounding box center [410, 59] width 33 height 14
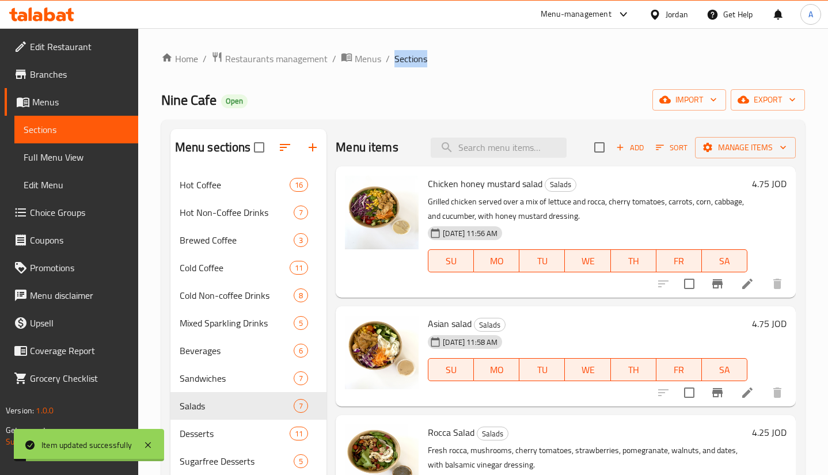
click at [403, 58] on span "Sections" at bounding box center [410, 59] width 33 height 14
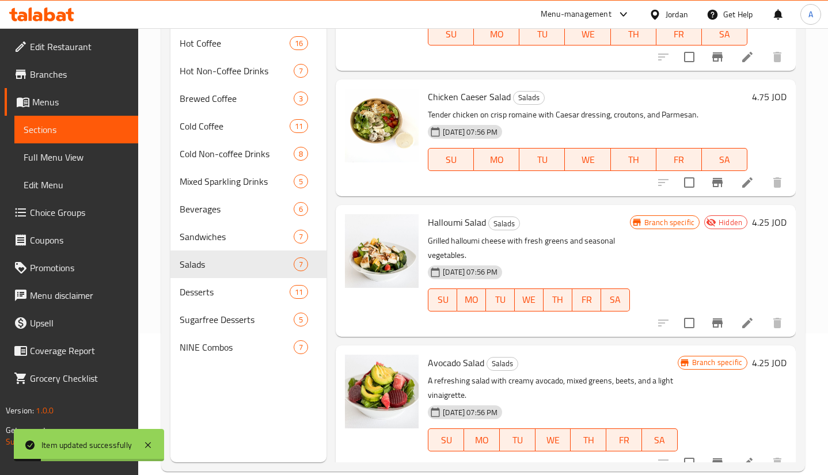
scroll to position [161, 0]
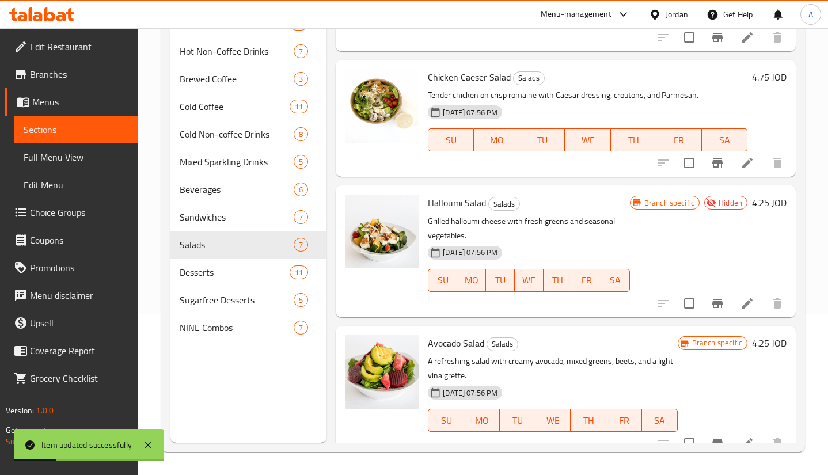
click at [740, 439] on icon at bounding box center [747, 443] width 14 height 14
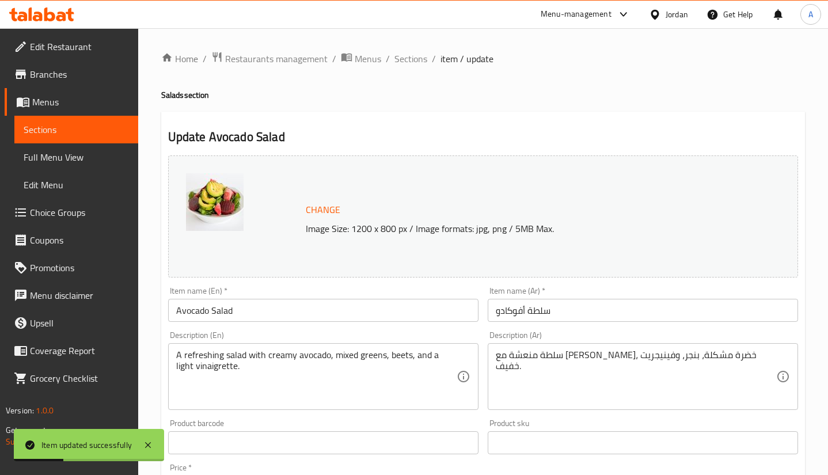
scroll to position [355, 0]
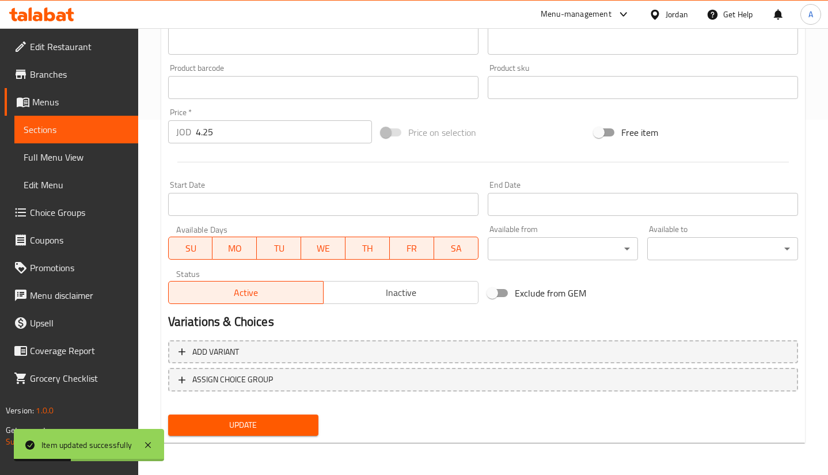
click at [403, 284] on span "Inactive" at bounding box center [401, 292] width 146 height 17
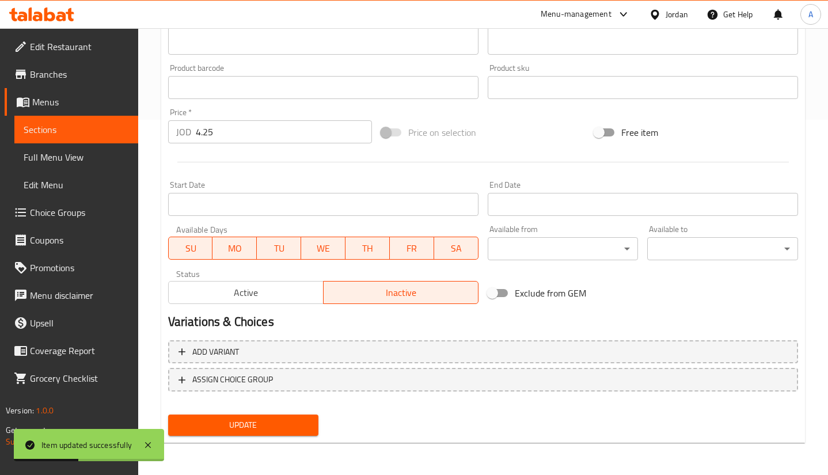
click at [274, 400] on nav at bounding box center [483, 400] width 630 height 9
click at [255, 417] on button "Update" at bounding box center [243, 424] width 151 height 21
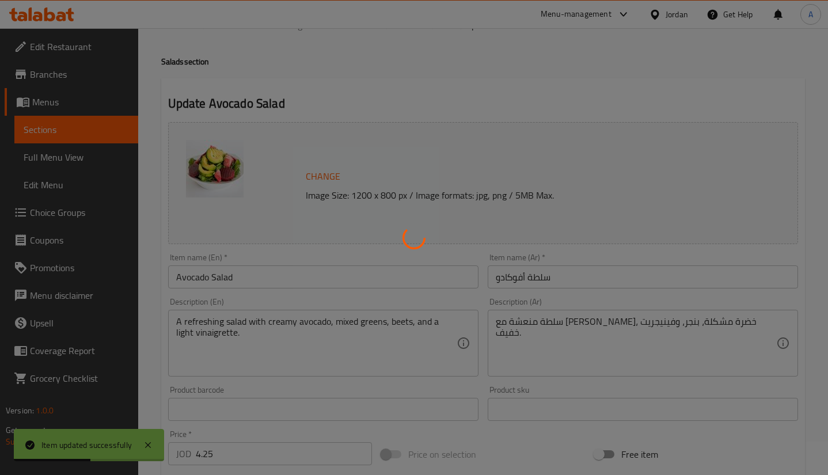
scroll to position [0, 0]
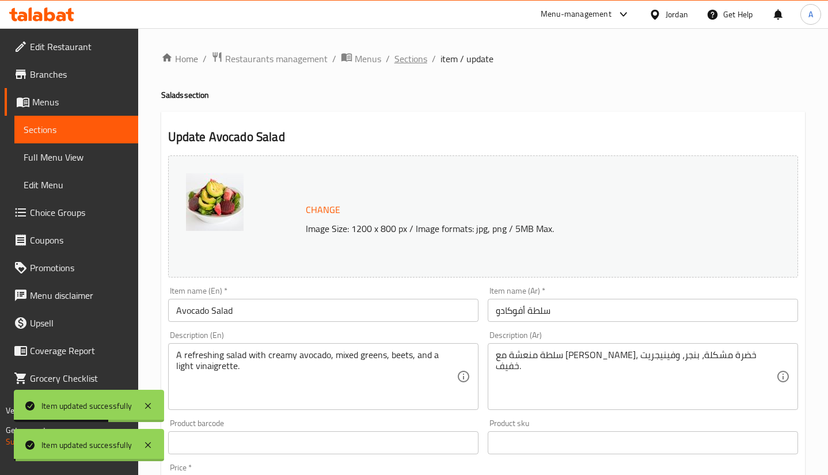
click at [410, 60] on span "Sections" at bounding box center [410, 59] width 33 height 14
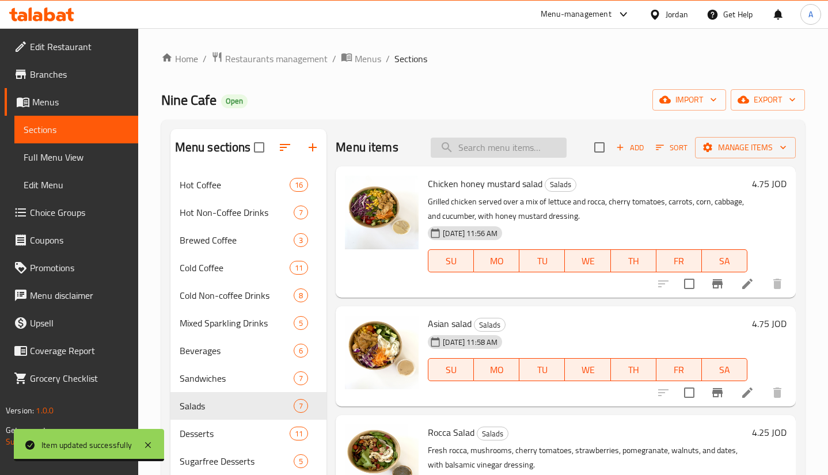
click at [508, 139] on input "search" at bounding box center [499, 148] width 136 height 20
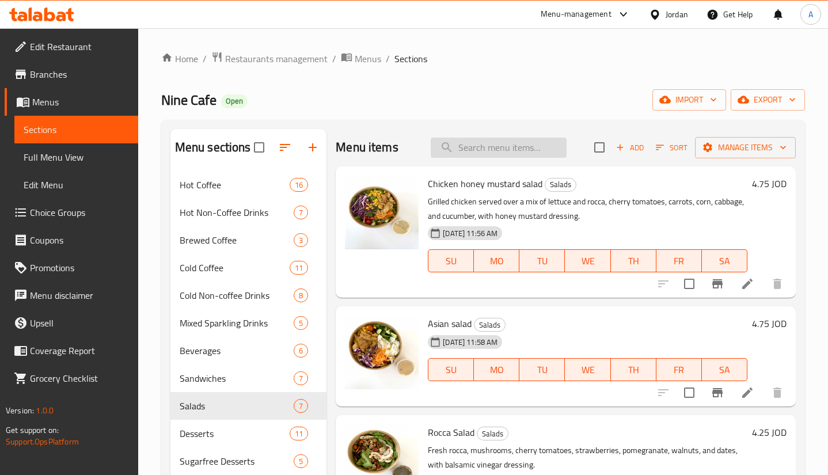
click at [512, 144] on input "search" at bounding box center [499, 148] width 136 height 20
click at [231, 378] on span "Sandwiches" at bounding box center [221, 378] width 82 height 14
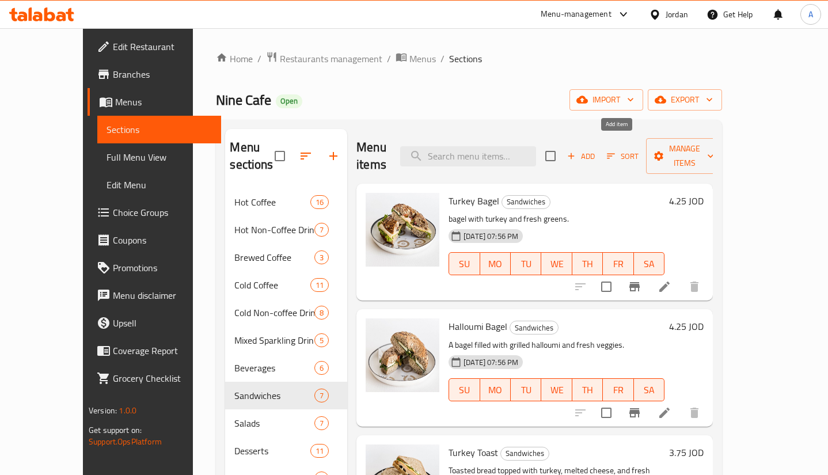
click at [596, 151] on span "Add" at bounding box center [580, 156] width 31 height 13
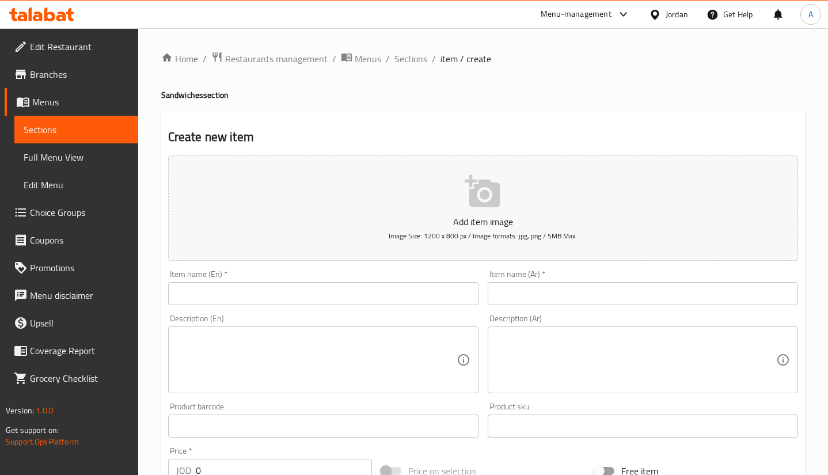
click at [422, 290] on input "text" at bounding box center [323, 293] width 310 height 23
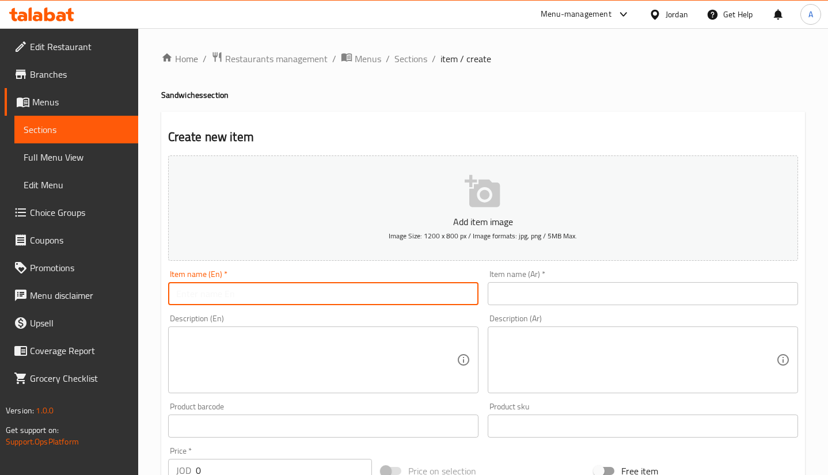
paste input "Steak Sandwich"
type input "Steak Sandwich"
click at [532, 299] on input "text" at bounding box center [642, 293] width 310 height 23
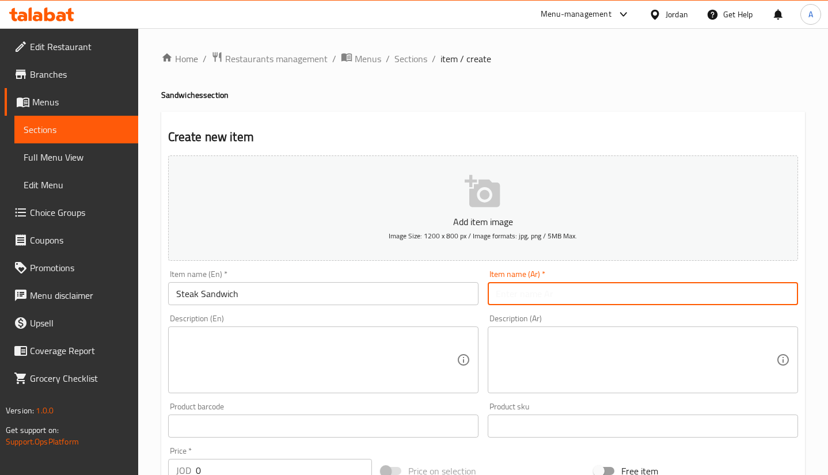
paste input "ساندويتش ستيك"
type input "ساندويتش ستيك"
click at [309, 359] on textarea at bounding box center [316, 360] width 280 height 55
paste textarea "Our special Angus beef steak slices mixed with green peppers, onions and Amenta…"
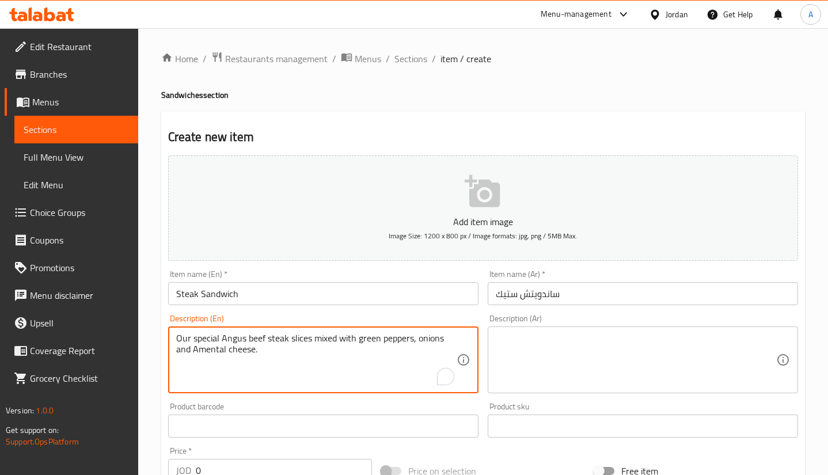
type textarea "Our special Angus beef steak slices mixed with green peppers, onions and Amenta…"
click at [578, 386] on textarea at bounding box center [636, 360] width 280 height 55
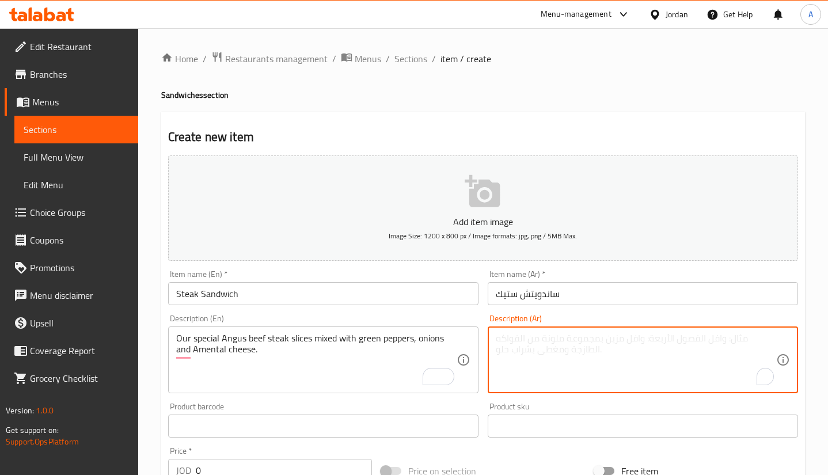
paste textarea "شرائح لحم البقر الأنجوس الخاصة بنا ممزوجة بالفلفل الأخضر والبصل وجبنة الأمنتال."
type textarea "شرائح لحم البقر الأنجوس الخاصة بنا ممزوجة بالفلفل الأخضر والبصل وجبنة الأمنتال."
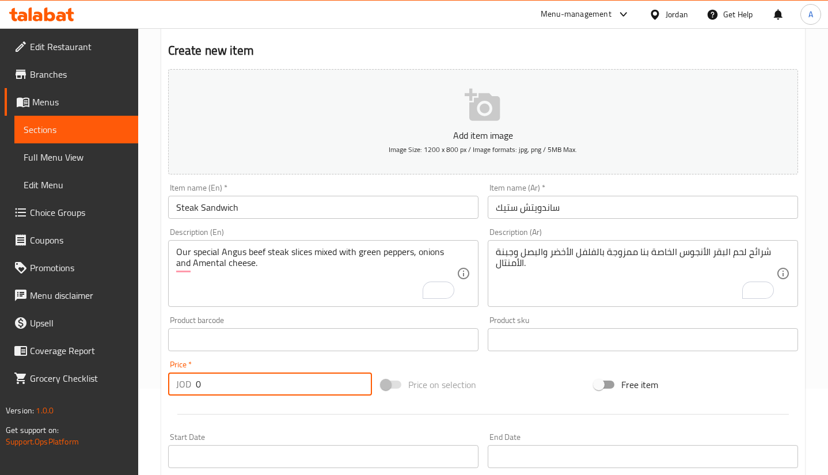
drag, startPoint x: 195, startPoint y: 390, endPoint x: 178, endPoint y: 390, distance: 16.7
click at [190, 390] on div "JOD 0 Price *" at bounding box center [270, 383] width 204 height 23
paste input "4.5"
drag, startPoint x: 211, startPoint y: 390, endPoint x: 92, endPoint y: 395, distance: 119.8
click at [136, 395] on div "Edit Restaurant Branches Menus Sections Full Menu View Edit Menu Choice Groups …" at bounding box center [414, 334] width 828 height 785
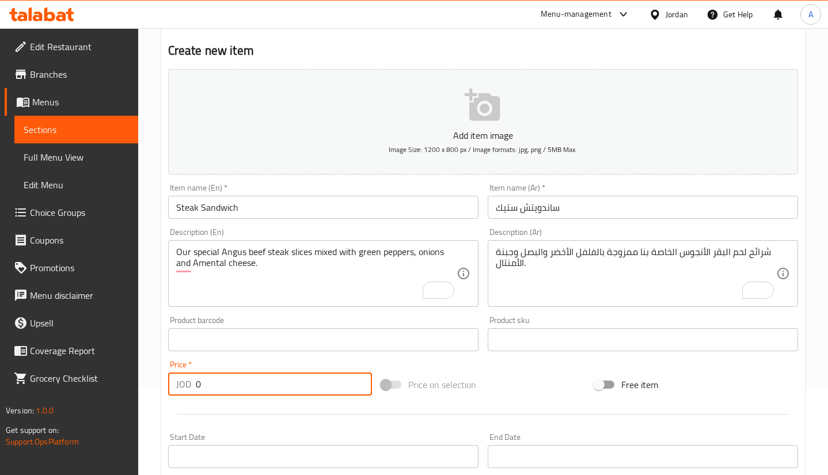
paste input "4.5"
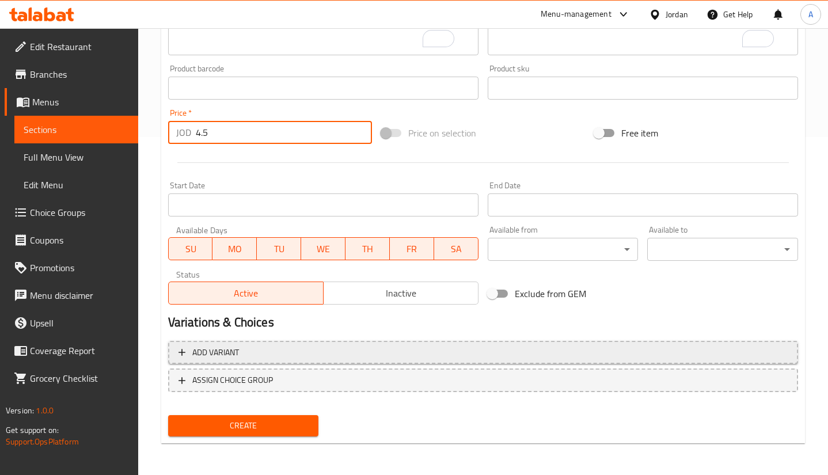
scroll to position [338, 0]
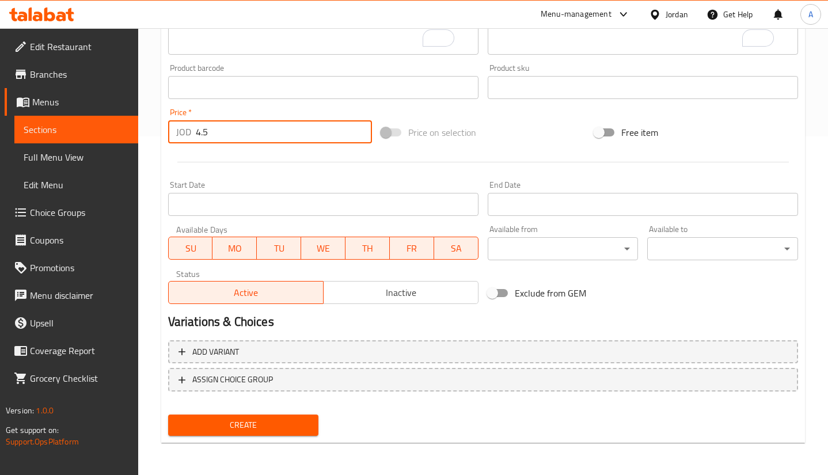
type input "4.5"
click at [208, 423] on span "Create" at bounding box center [243, 425] width 132 height 14
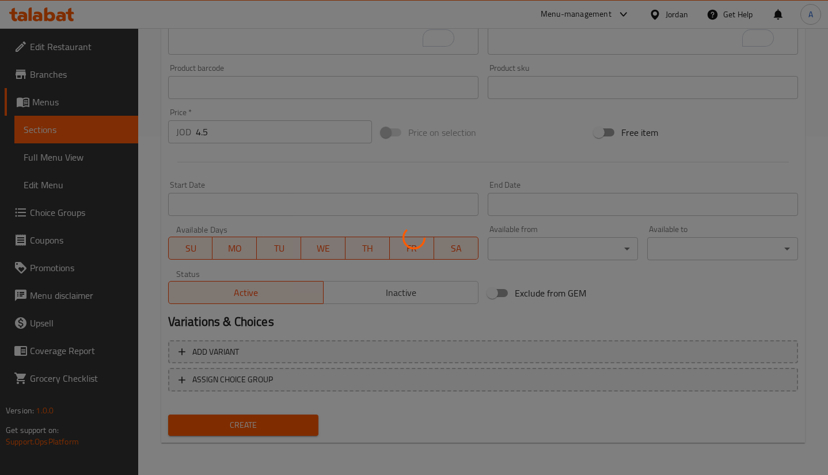
type input "0"
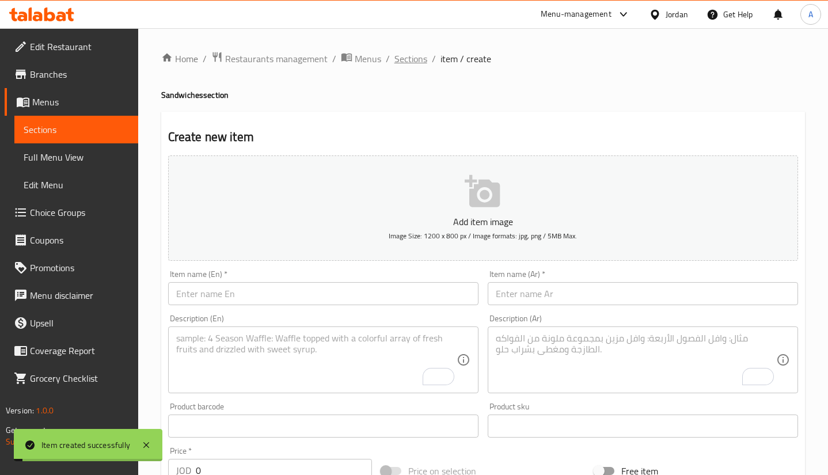
click at [410, 53] on span "Sections" at bounding box center [410, 59] width 33 height 14
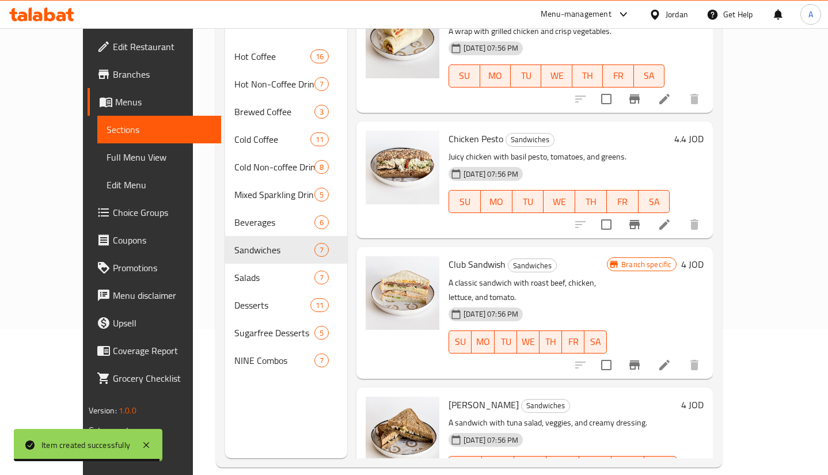
scroll to position [161, 0]
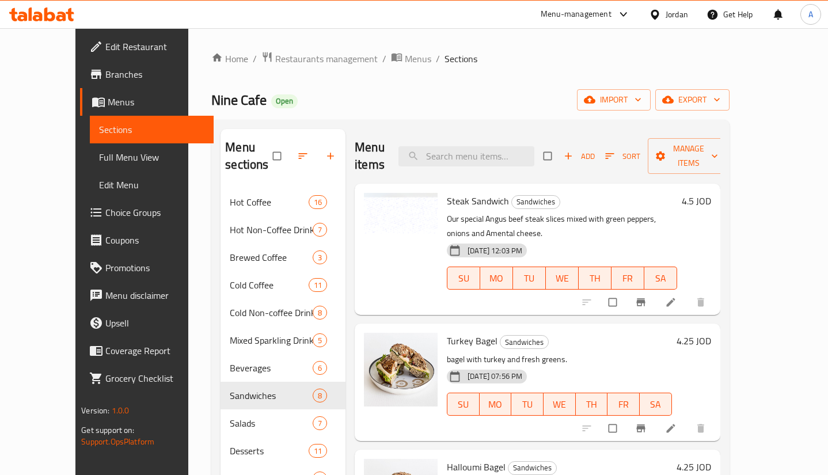
click at [574, 150] on icon "button" at bounding box center [568, 156] width 12 height 12
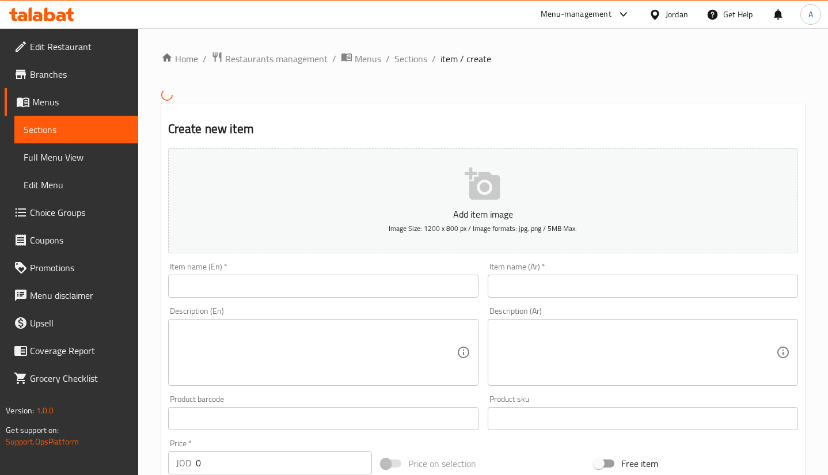
click at [351, 283] on input "text" at bounding box center [323, 286] width 310 height 23
paste input "Chicken Chimachurri Sandwich:"
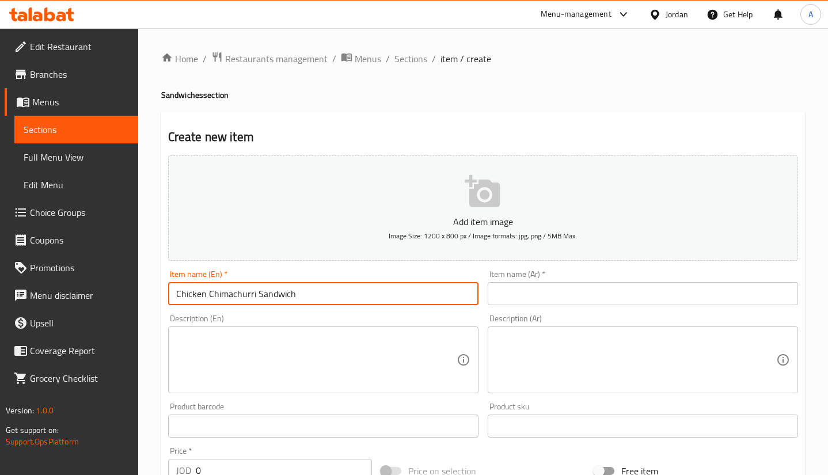
type input "Chicken Chimachurri Sandwich"
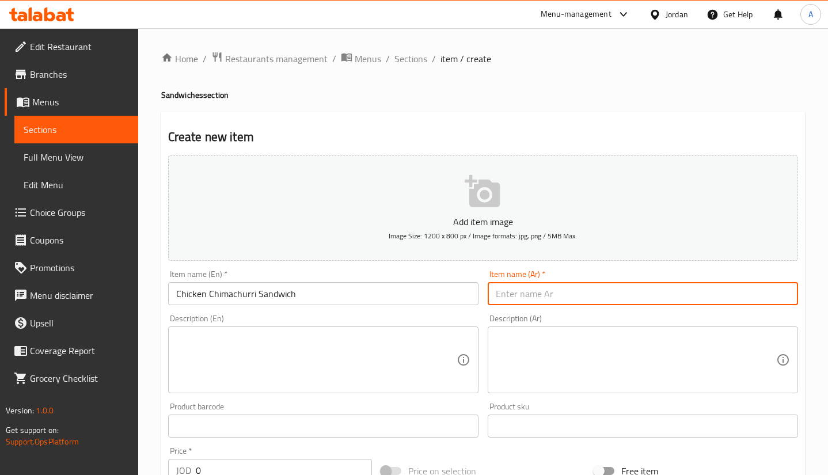
click at [595, 283] on input "text" at bounding box center [642, 293] width 310 height 23
paste input "ساندويتش دجاج شيماتشوري"
type input "ساندويتش دجاج شيماتشوري"
click at [306, 350] on textarea at bounding box center [316, 360] width 280 height 55
paste textarea "Grilled chicken with special chimachurri sauce mixed with caramelized onions co…"
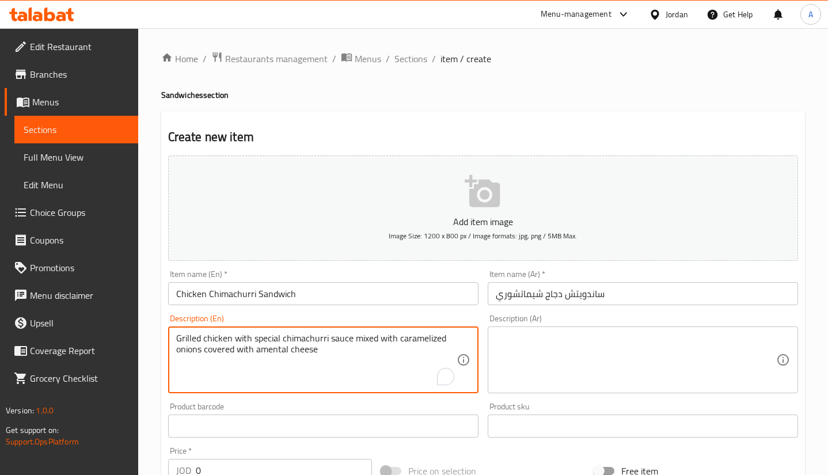
type textarea "Grilled chicken with special chimachurri sauce mixed with caramelized onions co…"
click at [530, 364] on textarea at bounding box center [636, 360] width 280 height 55
paste textarea "دجاج مشوي مع صلصة شيماتشوري خاصة ممزوجة بالبصل المكرمل ومغطى بجبنة أمينتال"
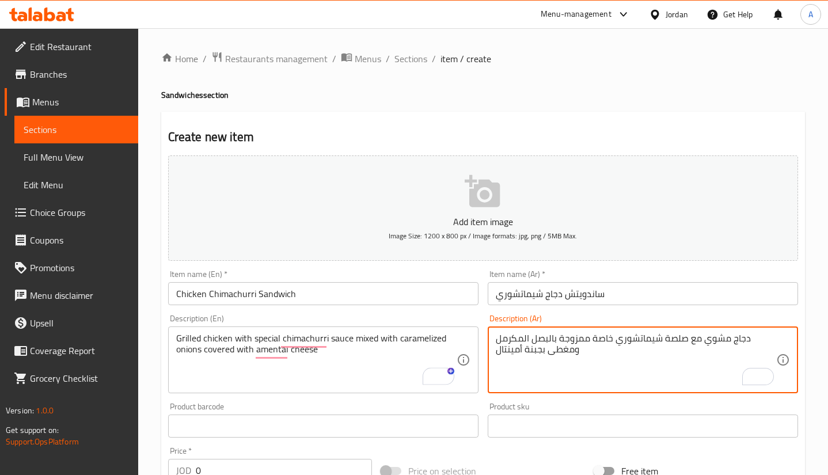
type textarea "دجاج مشوي مع صلصة شيماتشوري خاصة ممزوجة بالبصل المكرمل ومغطى بجبنة أمينتال"
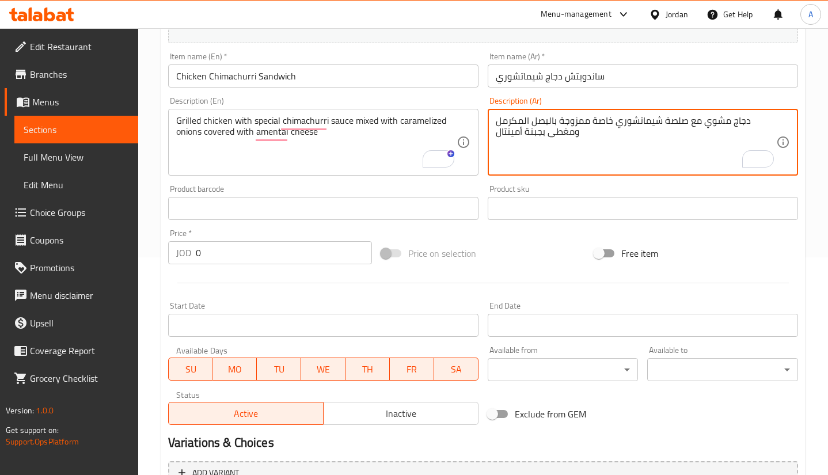
scroll to position [259, 0]
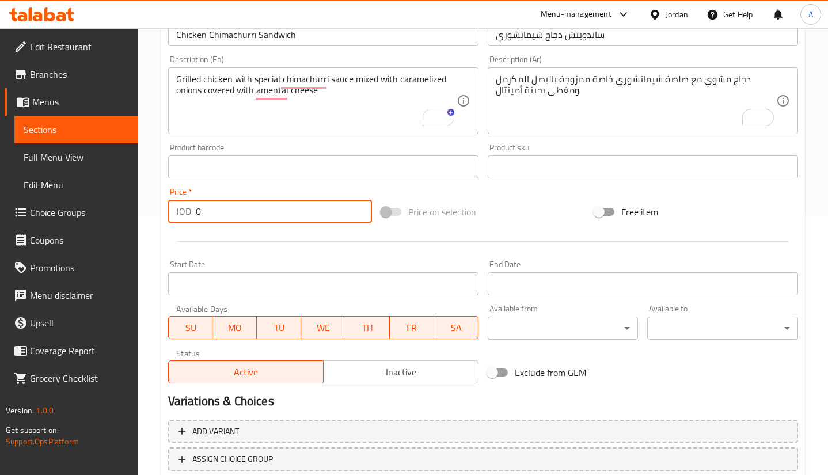
drag, startPoint x: 201, startPoint y: 219, endPoint x: 151, endPoint y: 210, distance: 50.5
click at [175, 219] on div "JOD 0 Price *" at bounding box center [270, 211] width 204 height 23
paste input "4.5"
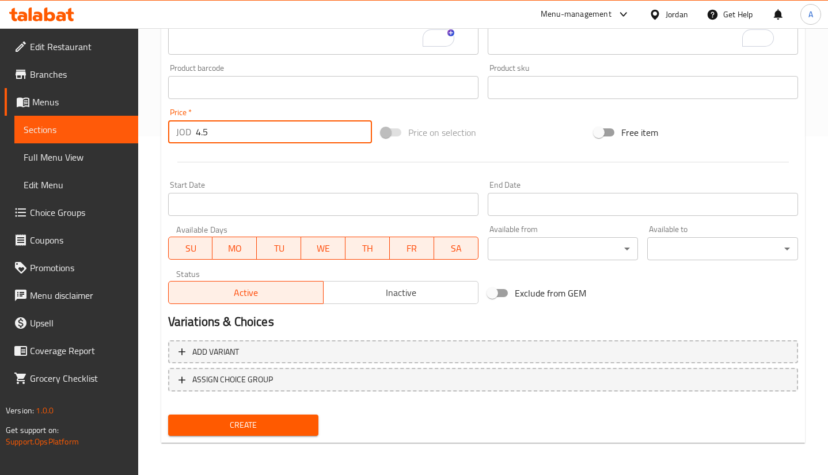
type input "4.5"
click at [211, 424] on span "Create" at bounding box center [243, 425] width 132 height 14
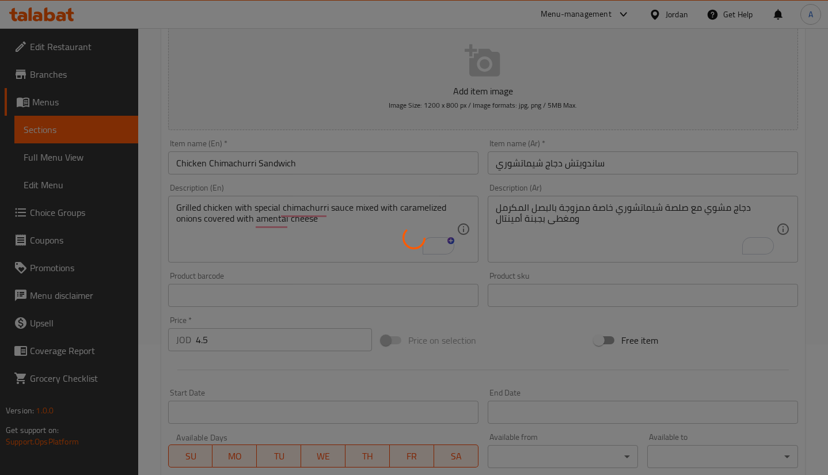
scroll to position [0, 0]
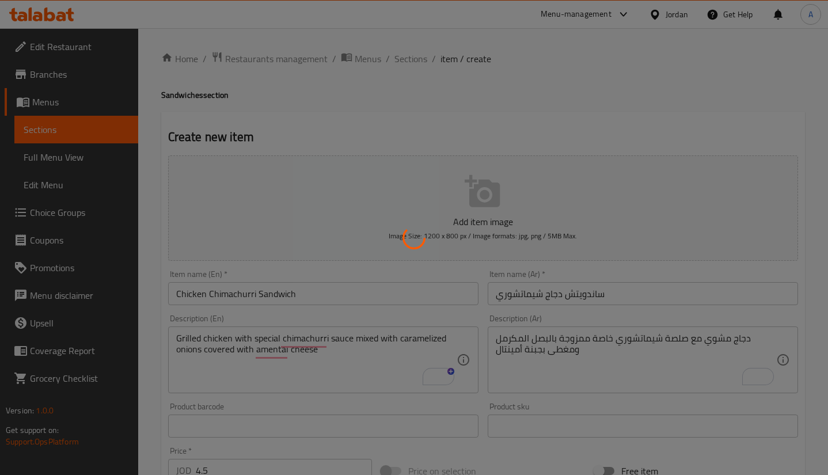
type input "0"
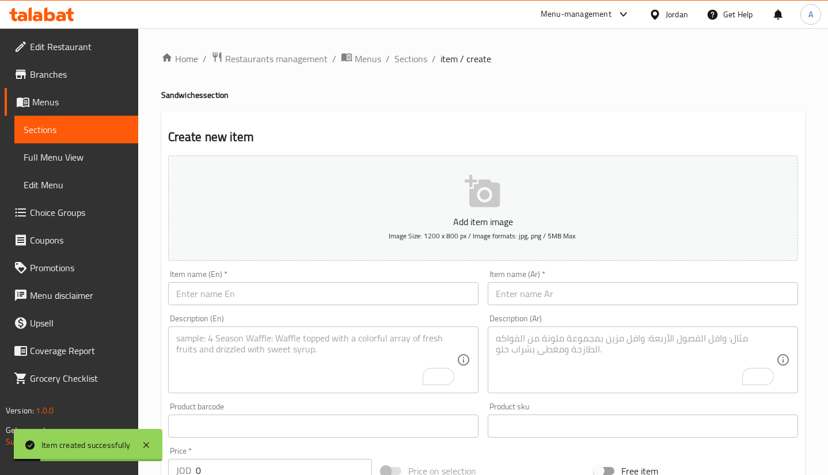
drag, startPoint x: 399, startPoint y: 64, endPoint x: 595, endPoint y: 21, distance: 199.7
click at [399, 64] on span "Sections" at bounding box center [410, 59] width 33 height 14
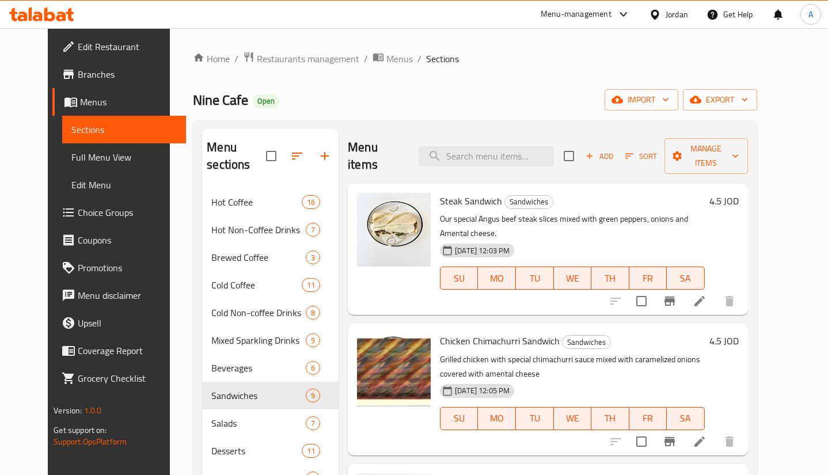
click at [475, 161] on div "Menu items Add Sort Manage items" at bounding box center [548, 156] width 400 height 55
click at [479, 148] on input "search" at bounding box center [486, 156] width 136 height 20
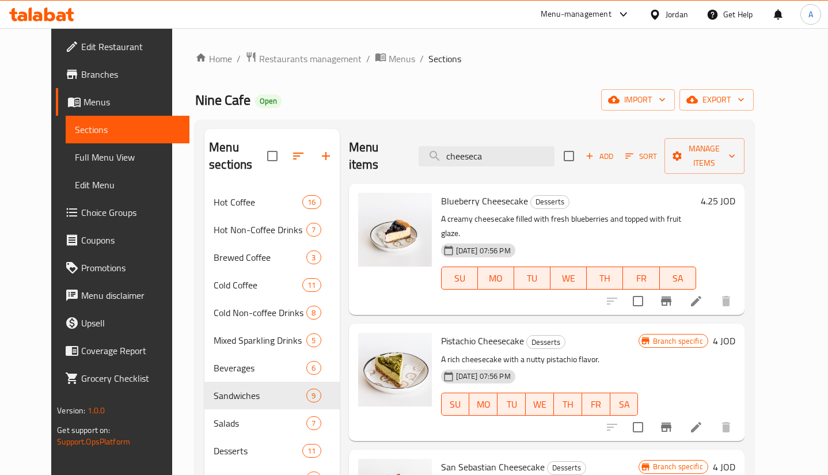
scroll to position [86, 0]
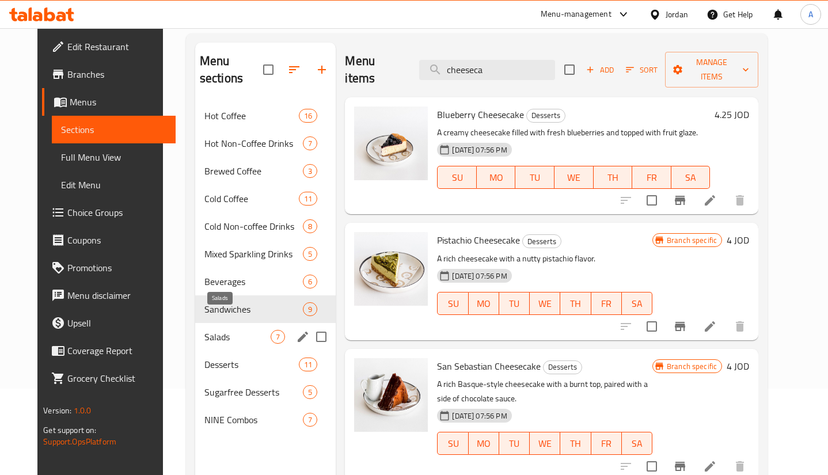
type input "cheeseca"
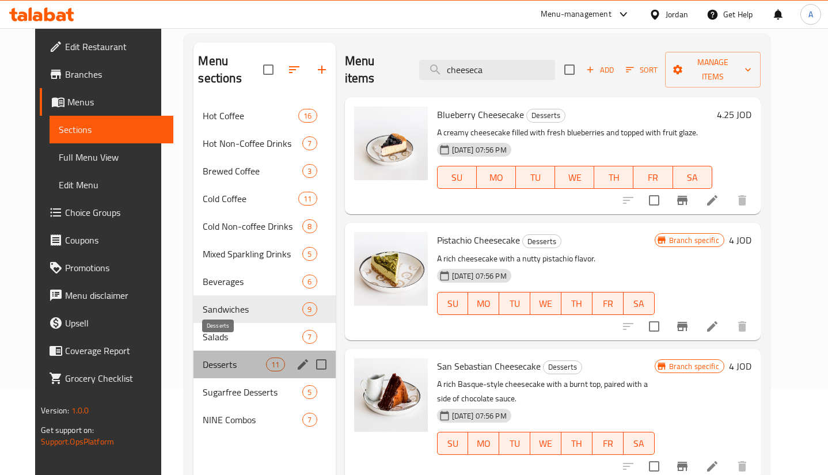
click at [213, 357] on span "Desserts" at bounding box center [234, 364] width 63 height 14
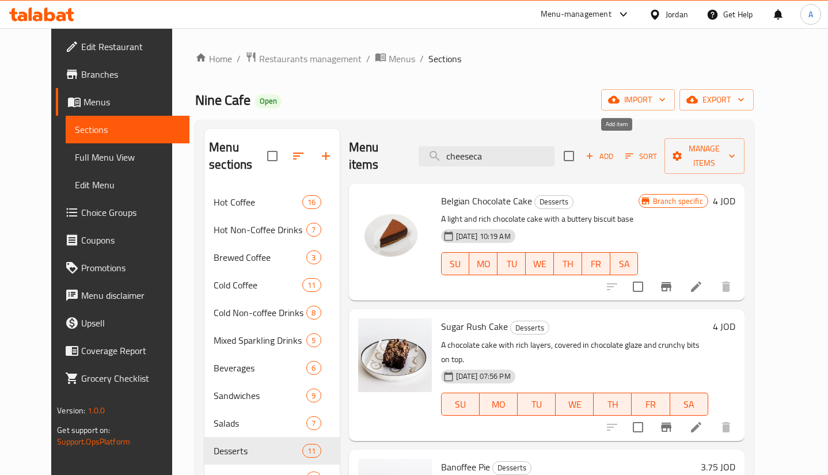
click at [615, 150] on span "Add" at bounding box center [599, 156] width 31 height 13
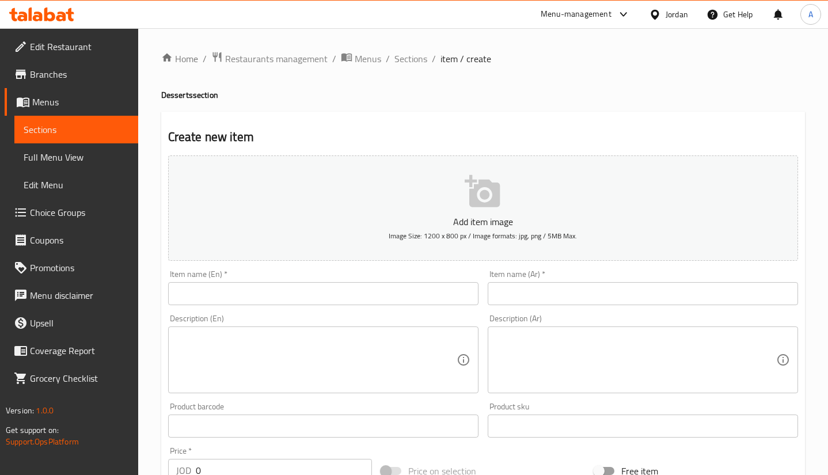
click at [306, 288] on input "text" at bounding box center [323, 293] width 310 height 23
paste input "Lotus Cheesecake"
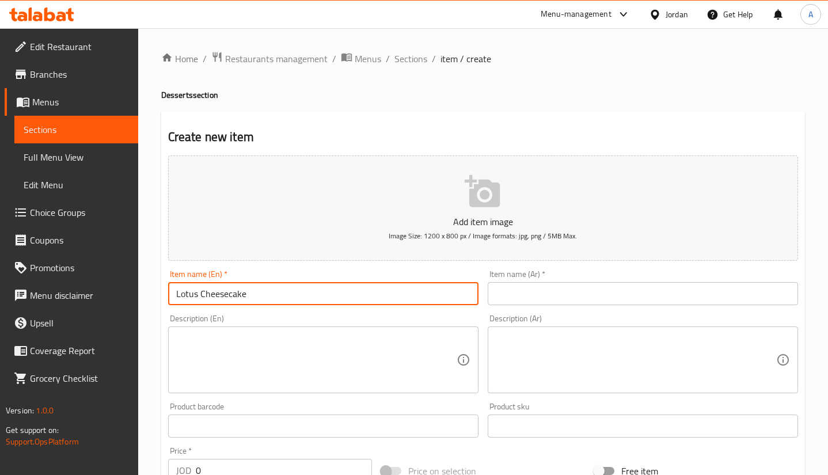
type input "Lotus Cheesecake"
click at [506, 287] on input "text" at bounding box center [642, 293] width 310 height 23
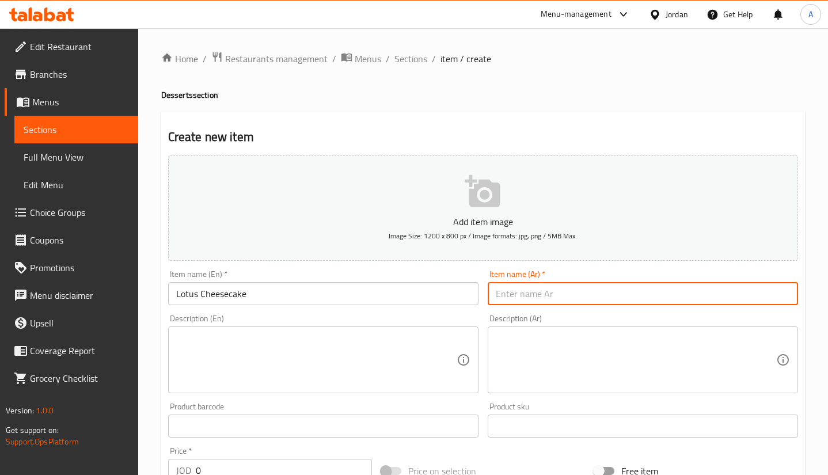
paste input "تشيز كيك اللوتس"
type input "تشيز كيك اللوتس"
click at [258, 351] on textarea at bounding box center [316, 360] width 280 height 55
paste textarea "A creamy cheesecake on a Lotus biscuit crust, topped with a smooth Lotus spread…"
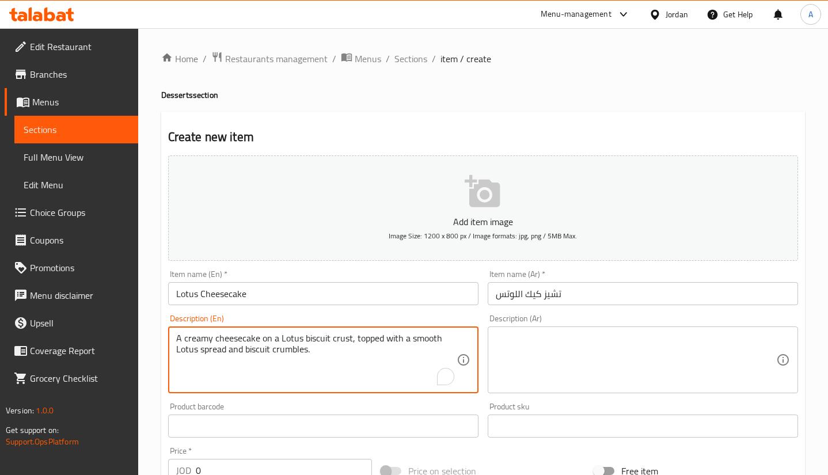
type textarea "A creamy cheesecake on a Lotus biscuit crust, topped with a smooth Lotus spread…"
click at [554, 356] on textarea at bounding box center [636, 360] width 280 height 55
paste textarea "كعكة الجبن الكريمية على قشرة بسكويت اللوتس، مغطاة بطبقة ناعمة من لوتس وفتات الب…"
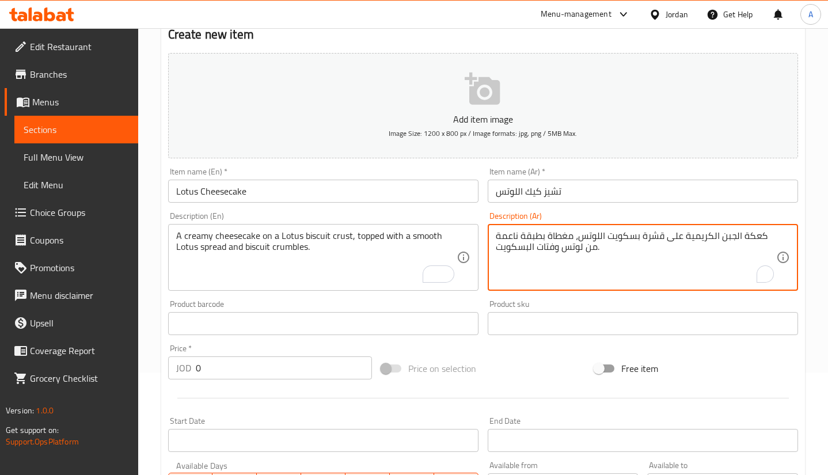
scroll to position [173, 0]
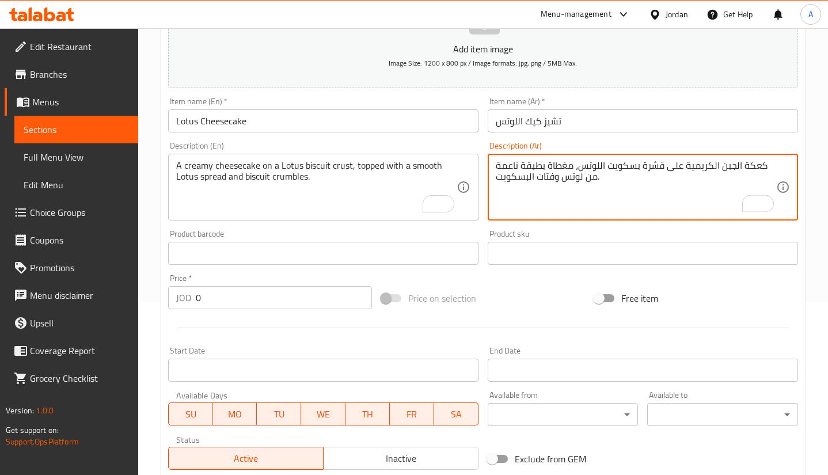
type textarea "كعكة الجبن الكريمية على قشرة بسكويت اللوتس، مغطاة بطبقة ناعمة من لوتس وفتات الب…"
drag, startPoint x: 198, startPoint y: 294, endPoint x: 139, endPoint y: 299, distance: 59.6
click at [151, 299] on div "Home / Restaurants management / Menus / Sections / item / create Desserts secti…" at bounding box center [483, 248] width 690 height 785
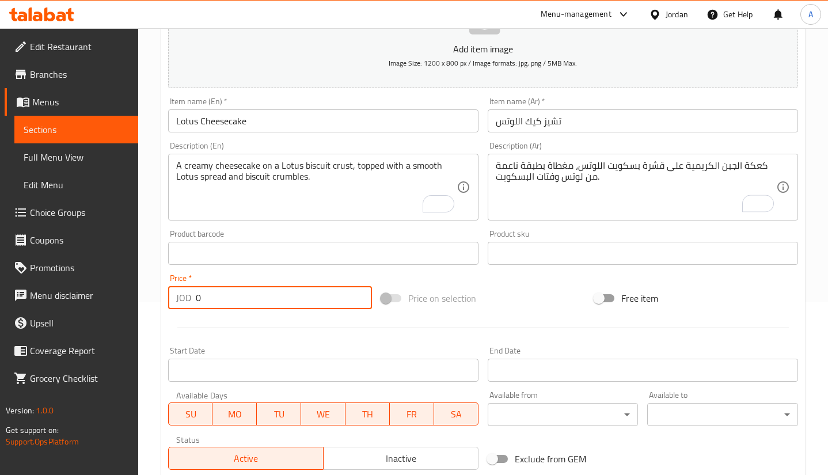
paste input "4.25"
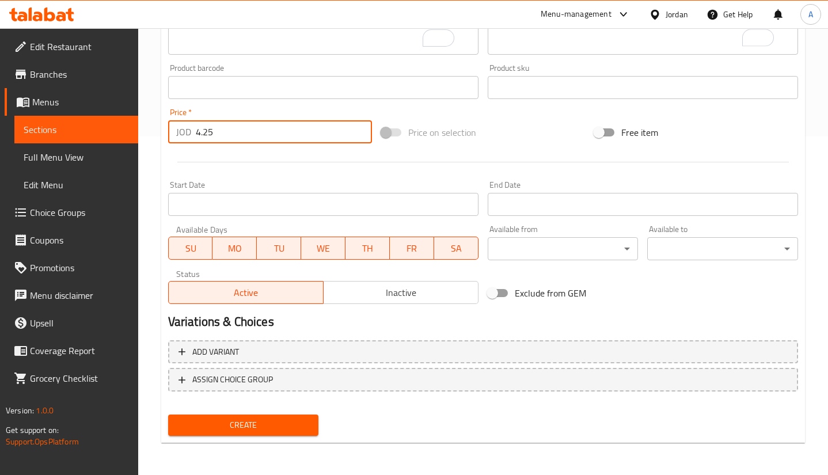
type input "4.25"
click at [280, 433] on button "Create" at bounding box center [243, 424] width 151 height 21
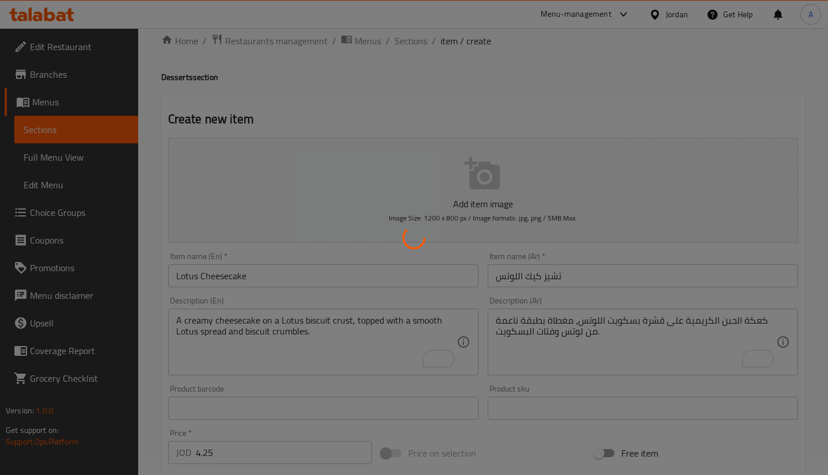
scroll to position [0, 0]
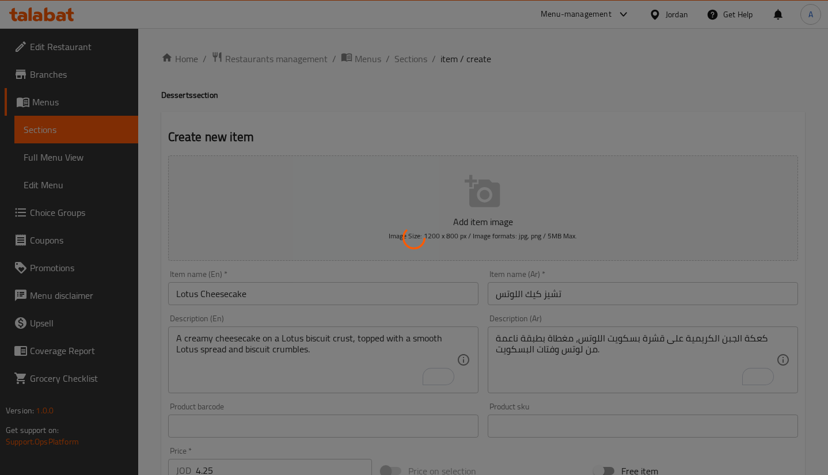
type input "0"
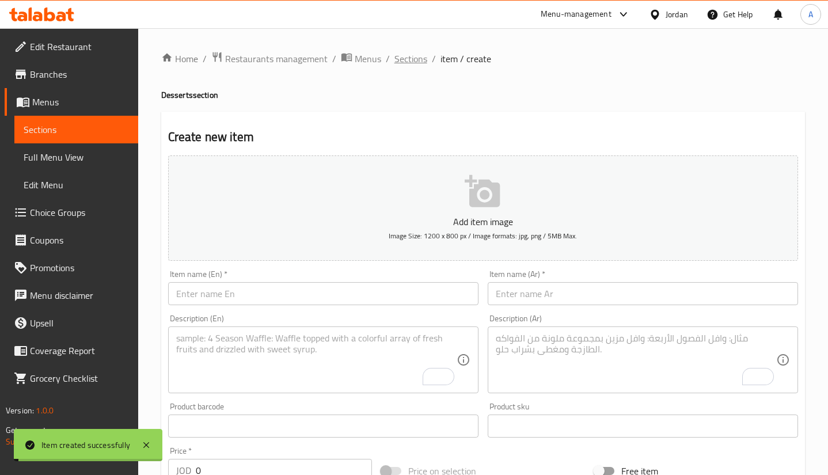
click at [410, 59] on span "Sections" at bounding box center [410, 59] width 33 height 14
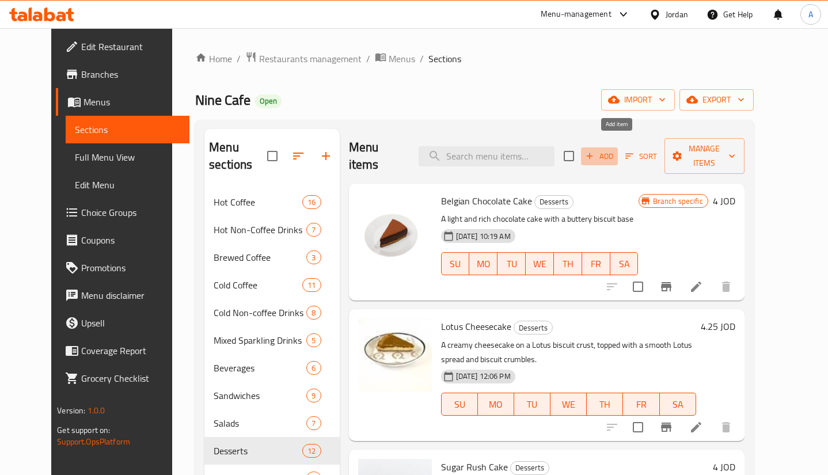
click at [615, 154] on span "Add" at bounding box center [599, 156] width 31 height 13
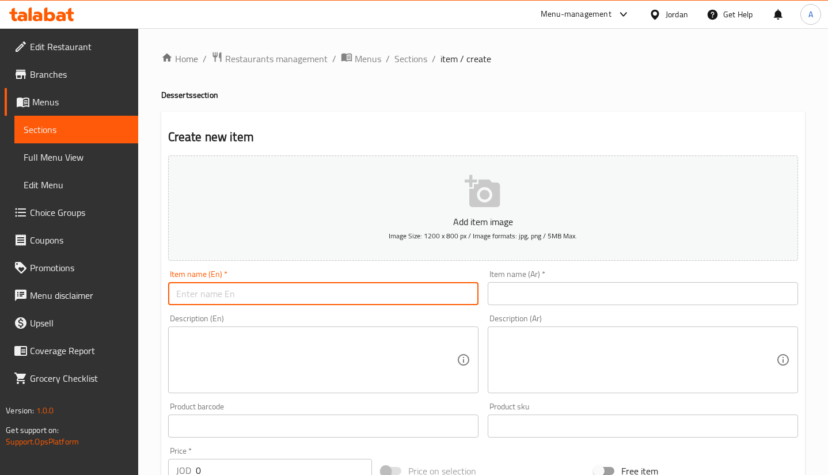
drag, startPoint x: 348, startPoint y: 299, endPoint x: 363, endPoint y: 290, distance: 17.6
click at [348, 299] on input "text" at bounding box center [323, 293] width 310 height 23
paste input "Cheery Cheesecake"
type input "Cheery Cheesecake"
click at [551, 298] on input "text" at bounding box center [642, 293] width 310 height 23
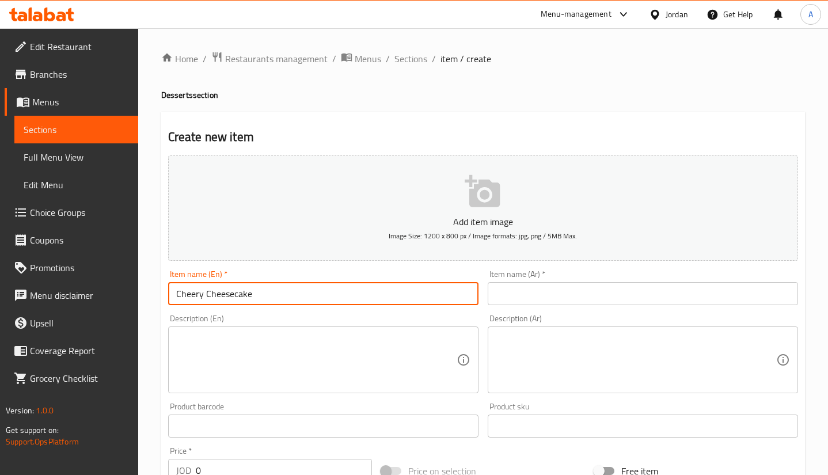
paste input "تشيز كيك مبتهجة"
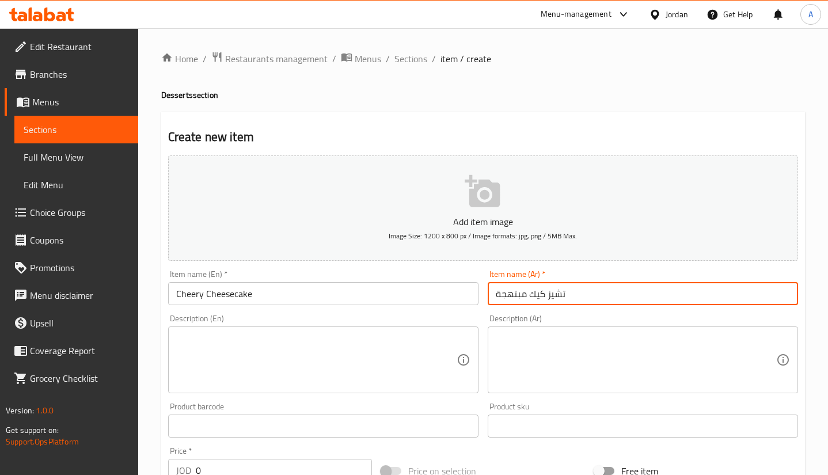
type input "تشيز كيك مبتهجة"
click at [278, 348] on textarea at bounding box center [316, 360] width 280 height 55
paste textarea "Creamy baked cheesecake with biscuit crust, topped with cherry sauce."
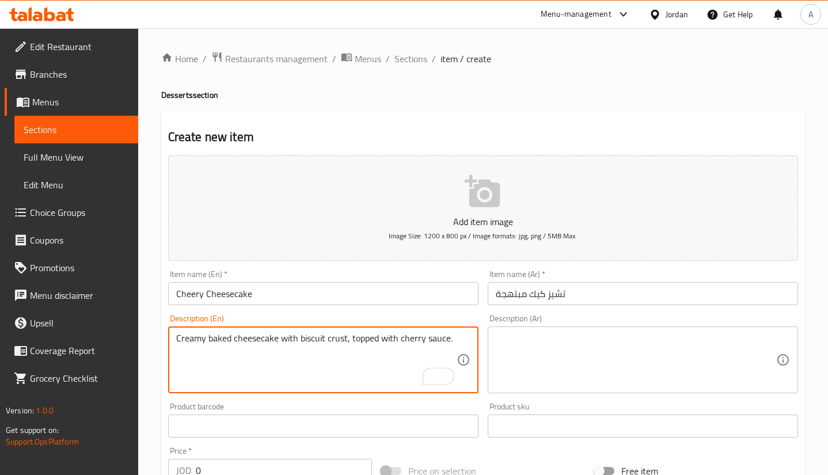
type textarea "Creamy baked cheesecake with biscuit crust, topped with cherry sauce."
click at [546, 329] on div "Description (Ar)" at bounding box center [642, 359] width 310 height 67
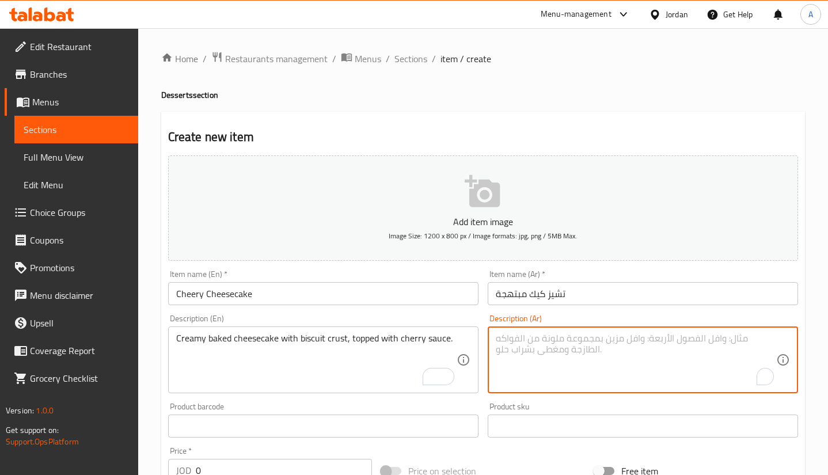
paste textarea "كعكة الجبن الكريمية المخبوزة مع قشرة البسكويت، ومغطاة بصلصة الكرز."
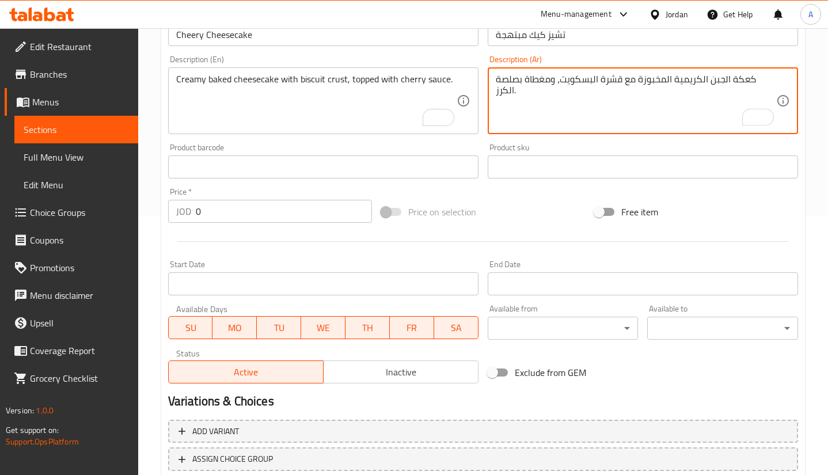
type textarea "كعكة الجبن الكريمية المخبوزة مع قشرة البسكويت، ومغطاة بصلصة الكرز."
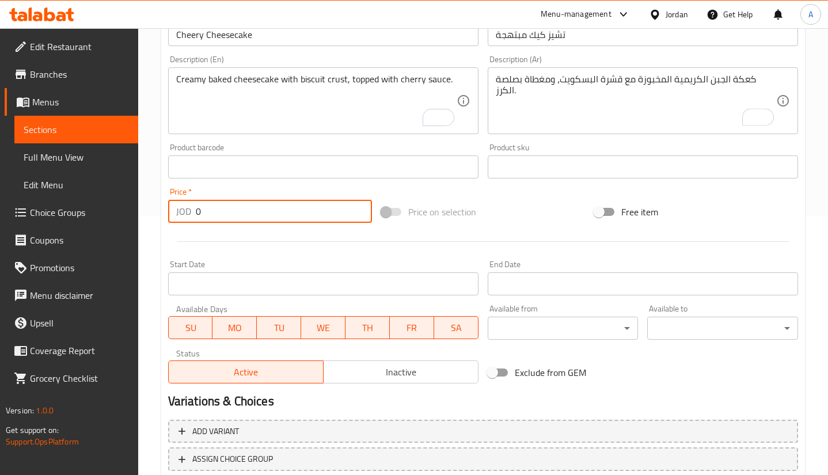
drag, startPoint x: 241, startPoint y: 213, endPoint x: 32, endPoint y: 226, distance: 209.9
click at [32, 226] on div "Edit Restaurant Branches Menus Sections Full Menu View Edit Menu Choice Groups …" at bounding box center [414, 161] width 828 height 785
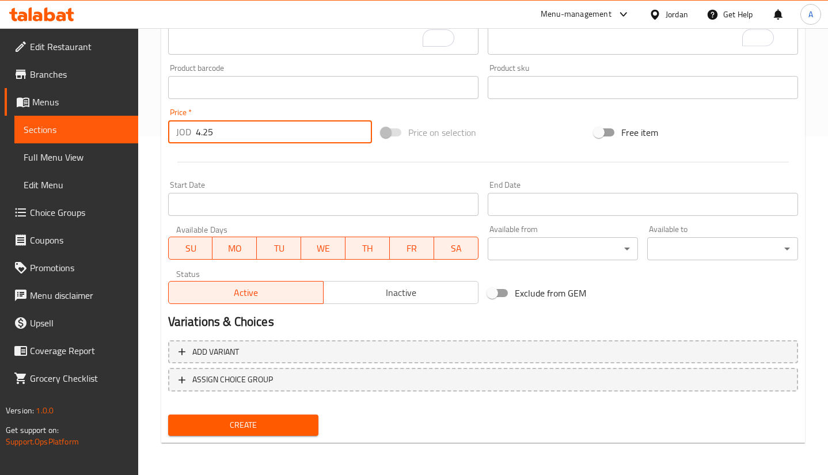
type input "4.25"
click at [241, 422] on span "Create" at bounding box center [243, 425] width 132 height 14
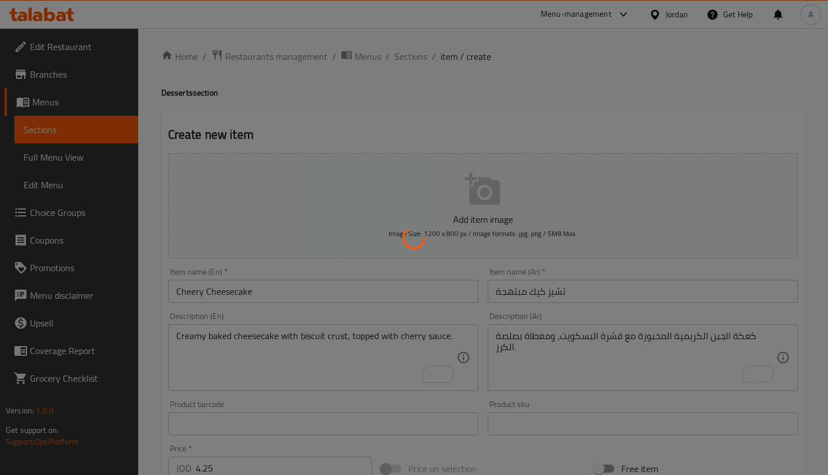
scroll to position [0, 0]
type input "0"
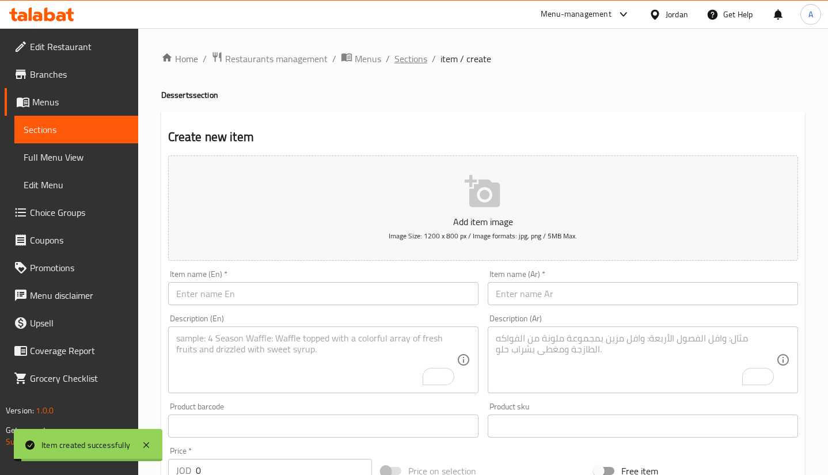
click at [417, 63] on span "Sections" at bounding box center [410, 59] width 33 height 14
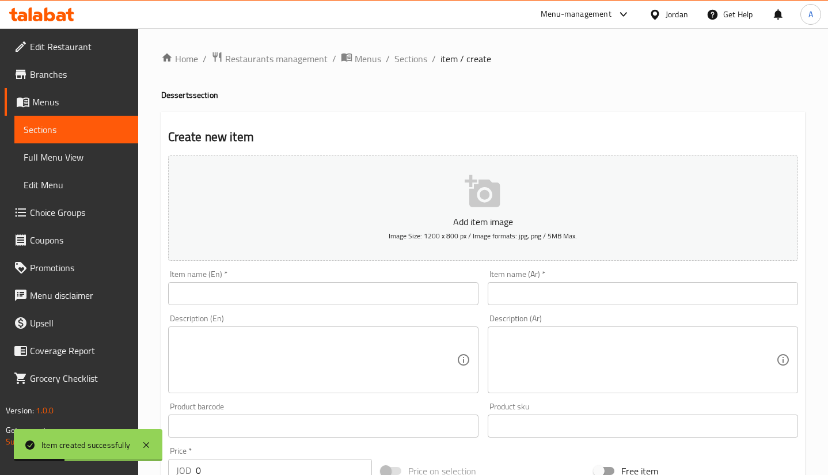
click at [307, 340] on textarea at bounding box center [316, 360] width 280 height 55
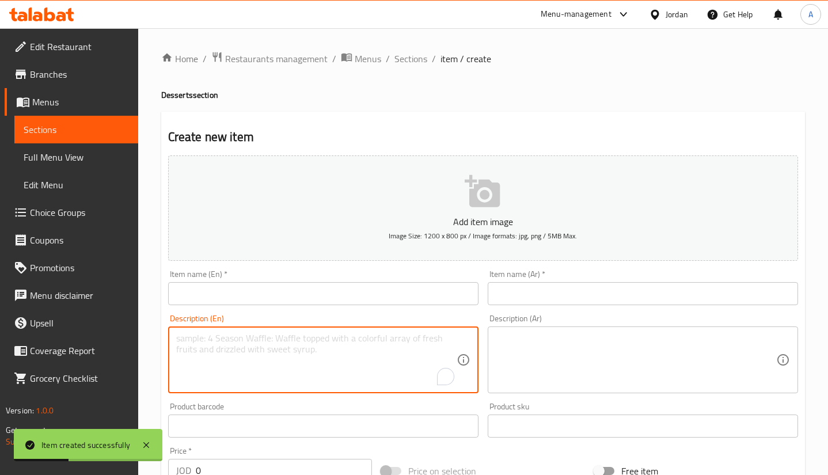
paste textarea "A rich fusion of creamy cheesecake and classic tiramisu, with layers of coffee-…"
type textarea "A rich fusion of creamy cheesecake and classic tiramisu, with layers of coffee-…"
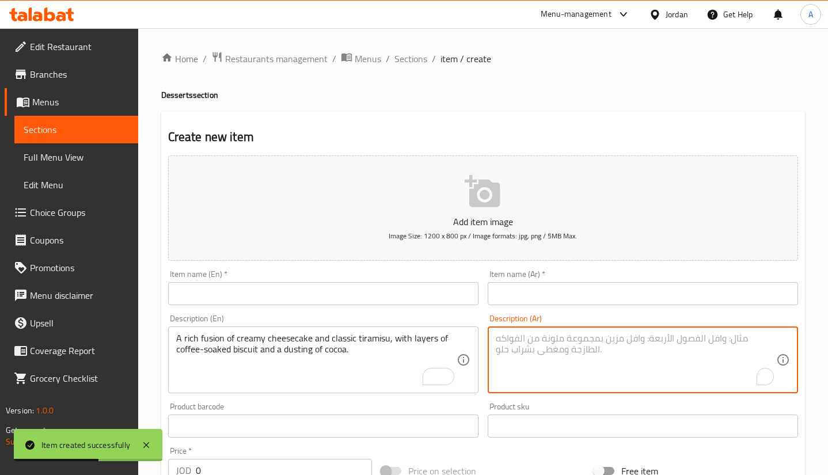
click at [515, 361] on textarea "To enrich screen reader interactions, please activate Accessibility in Grammarl…" at bounding box center [636, 360] width 280 height 55
paste textarea "مزيج غني من كعكة الجبن الكريمية وتيراميسو الكلاسيكي، مع طبقات من البسكويت المنق…"
type textarea "مزيج غني من كعكة الجبن الكريمية وتيراميسو الكلاسيكي، مع طبقات من البسكويت المنق…"
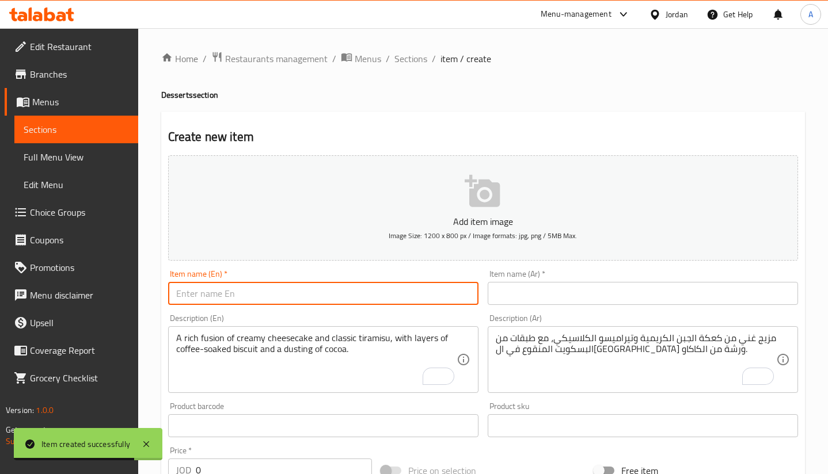
click at [262, 288] on input "text" at bounding box center [323, 293] width 310 height 23
paste input "Tiramisu Cheesecake"
type input "Tiramisu Cheesecake"
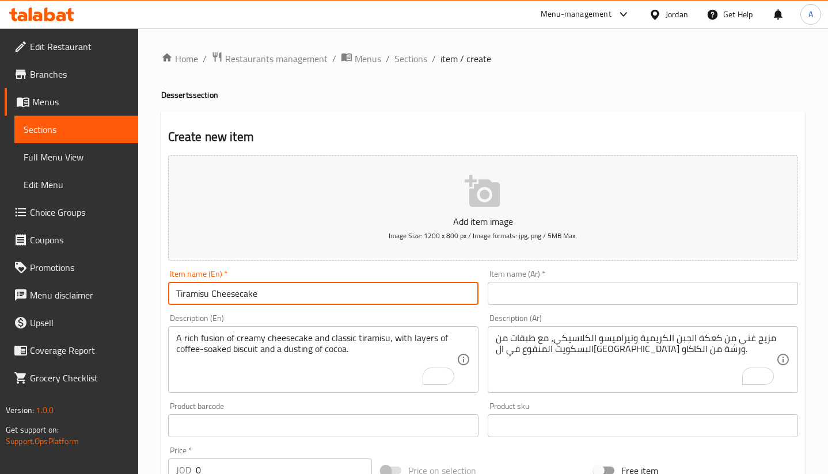
click at [541, 294] on input "text" at bounding box center [642, 293] width 310 height 23
paste input "تشيز كيك تيراميسو"
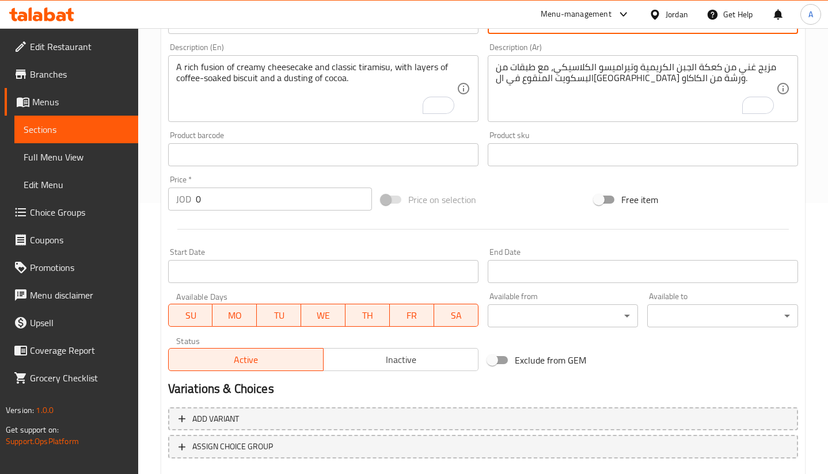
scroll to position [339, 0]
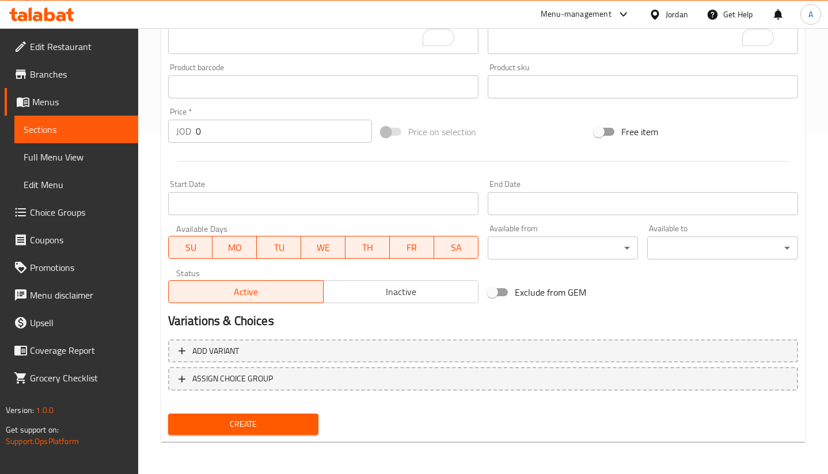
type input "تشيز كيك تيراميسو"
drag, startPoint x: 269, startPoint y: 140, endPoint x: 261, endPoint y: 135, distance: 10.1
click at [261, 140] on input "0" at bounding box center [284, 131] width 176 height 23
click at [220, 137] on input "0" at bounding box center [284, 131] width 176 height 23
click at [154, 141] on div "Home / Restaurants management / Menus / Sections / item / create Desserts secti…" at bounding box center [483, 81] width 690 height 785
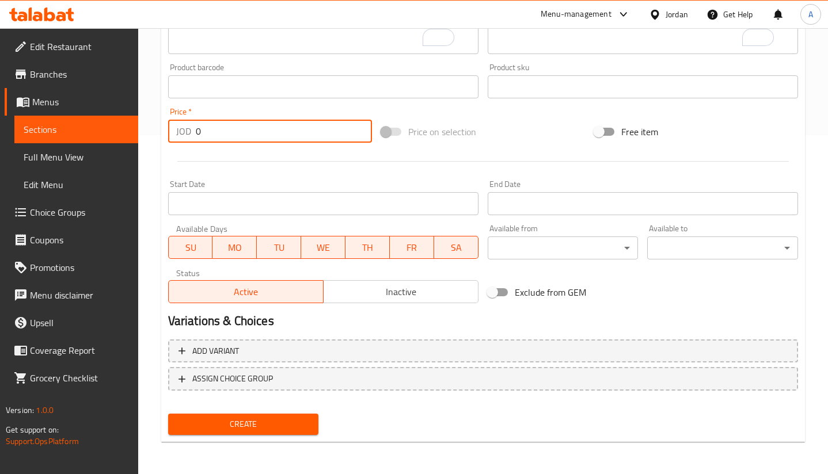
drag, startPoint x: 253, startPoint y: 121, endPoint x: 162, endPoint y: 129, distance: 91.8
click at [162, 130] on div "Create new item Add item image Image Size: 1200 x 800 px / Image formats: jpg, …" at bounding box center [482, 108] width 643 height 670
paste input "4.25"
type input "4.25"
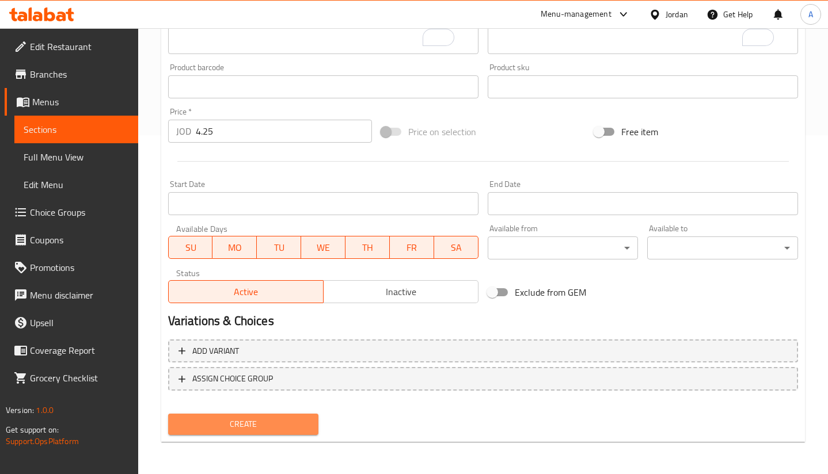
click at [270, 422] on span "Create" at bounding box center [243, 424] width 132 height 14
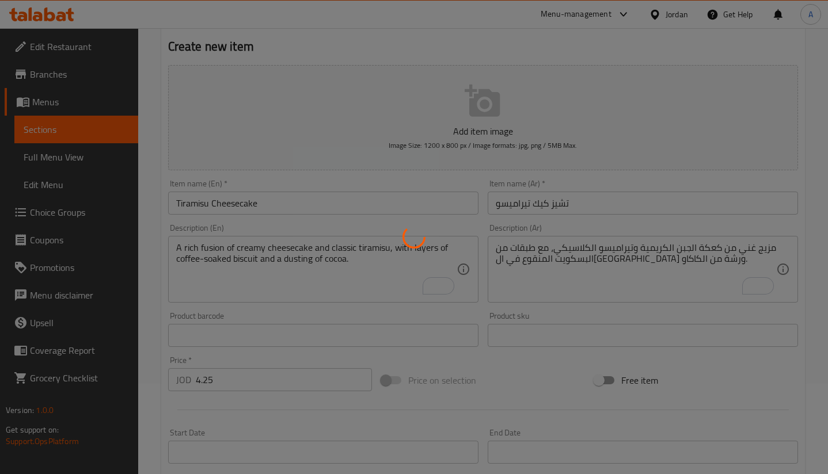
scroll to position [0, 0]
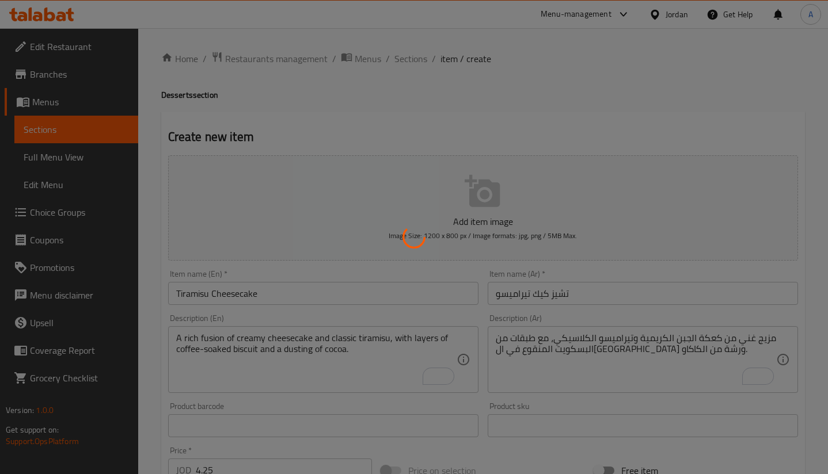
type input "0"
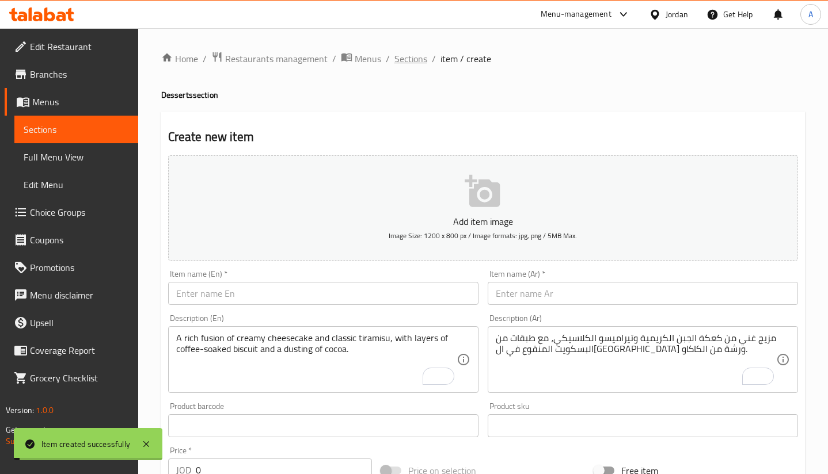
click at [423, 56] on span "Sections" at bounding box center [410, 59] width 33 height 14
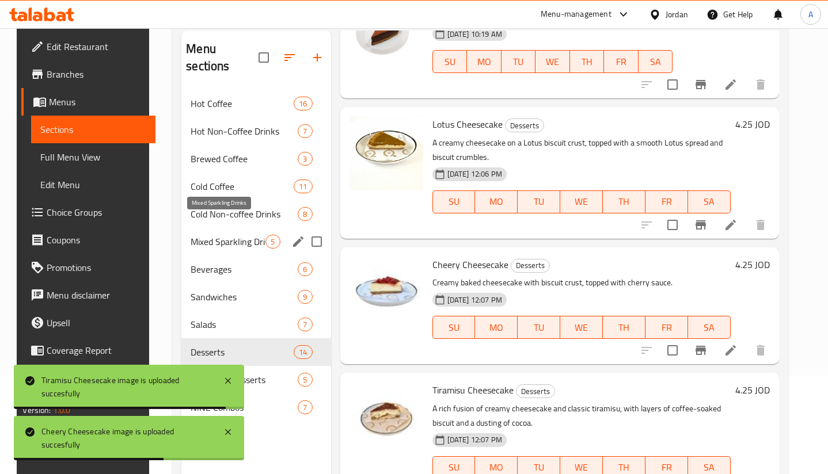
scroll to position [161, 0]
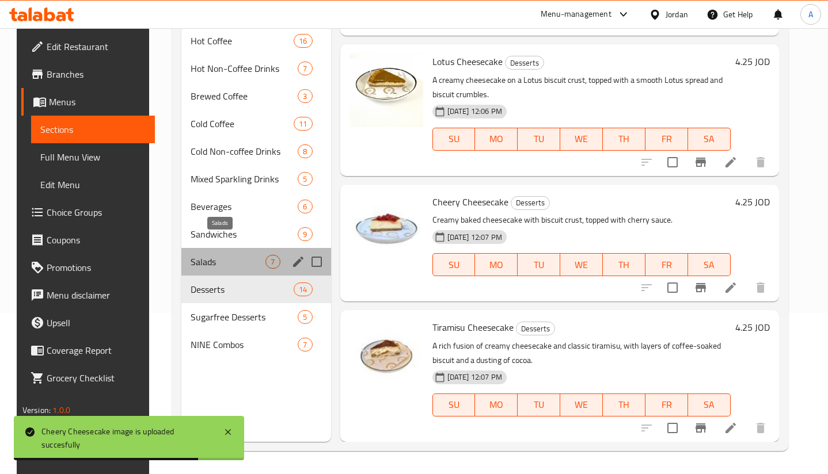
click at [232, 255] on span "Salads" at bounding box center [228, 262] width 75 height 14
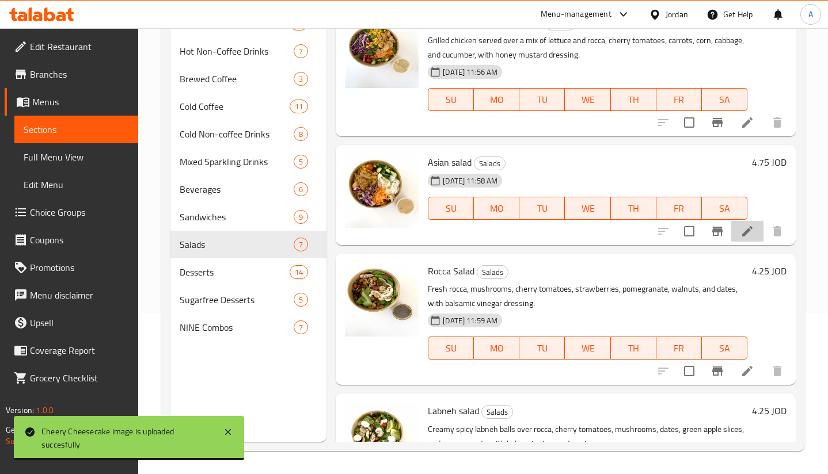
click at [741, 234] on li at bounding box center [747, 231] width 32 height 21
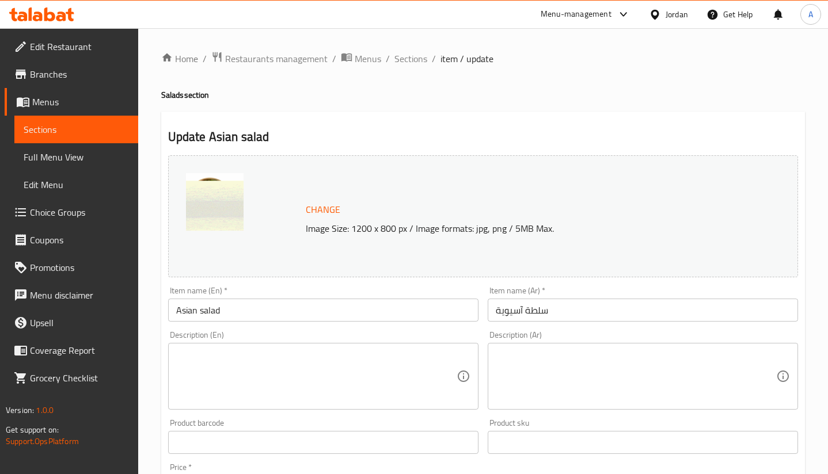
click at [228, 350] on textarea at bounding box center [316, 376] width 280 height 55
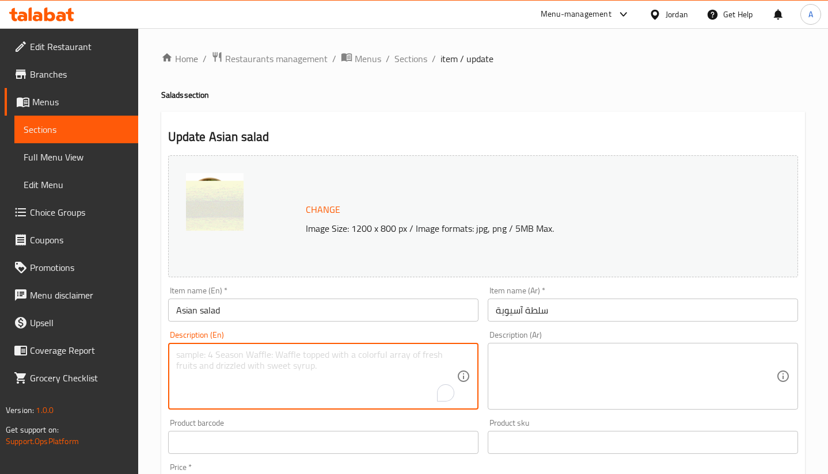
paste textarea "Grilled chicken mixed with fresh cherry tomatoes, cucumber, carrots, lettuce, r…"
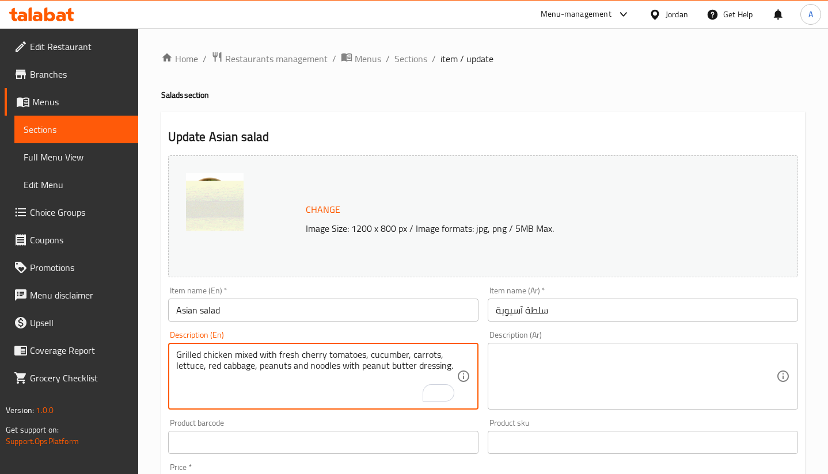
type textarea "Grilled chicken mixed with fresh cherry tomatoes, cucumber, carrots, lettuce, r…"
click at [559, 360] on textarea at bounding box center [636, 376] width 280 height 55
paste textarea "دجاج مشوي مخلوط مع الطماطم الكرزية الطازجة والخيار والجزر والخس والملفوف الأحمر…"
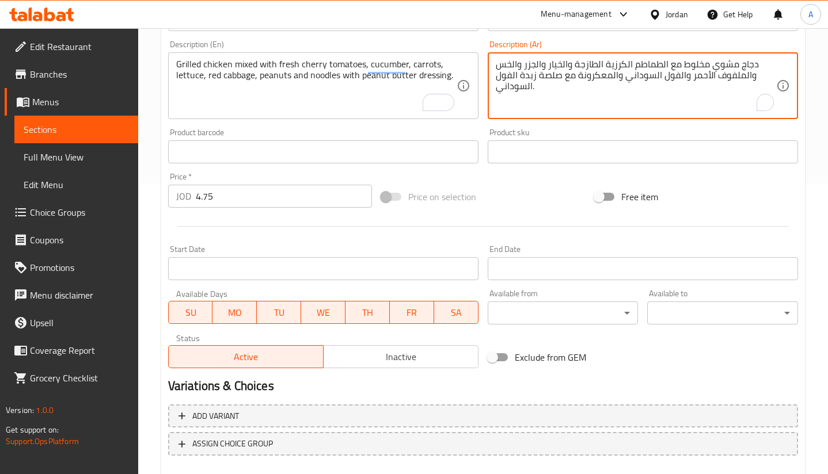
scroll to position [356, 0]
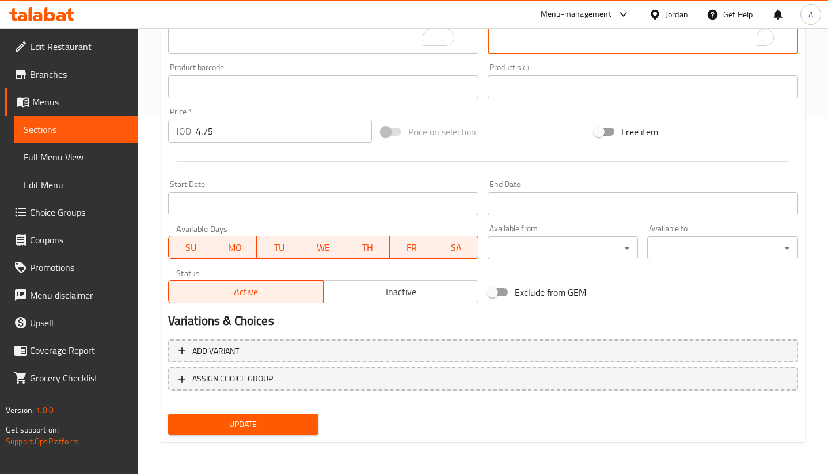
type textarea "دجاج مشوي مخلوط مع الطماطم الكرزية الطازجة والخيار والجزر والخس والملفوف الأحمر…"
click at [221, 418] on span "Update" at bounding box center [243, 424] width 132 height 14
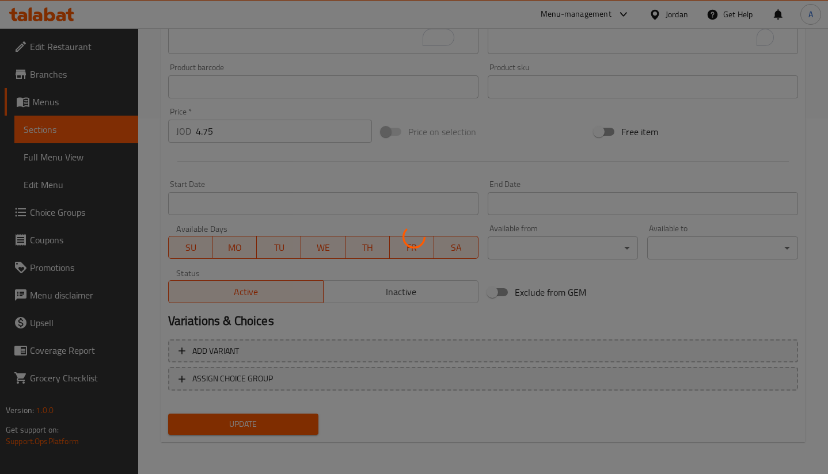
scroll to position [0, 0]
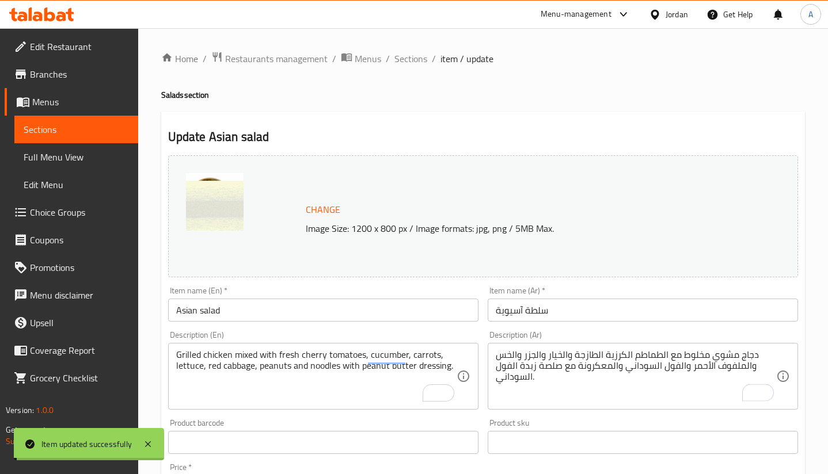
drag, startPoint x: 414, startPoint y: 58, endPoint x: 451, endPoint y: 0, distance: 68.8
click at [415, 56] on span "Sections" at bounding box center [410, 59] width 33 height 14
